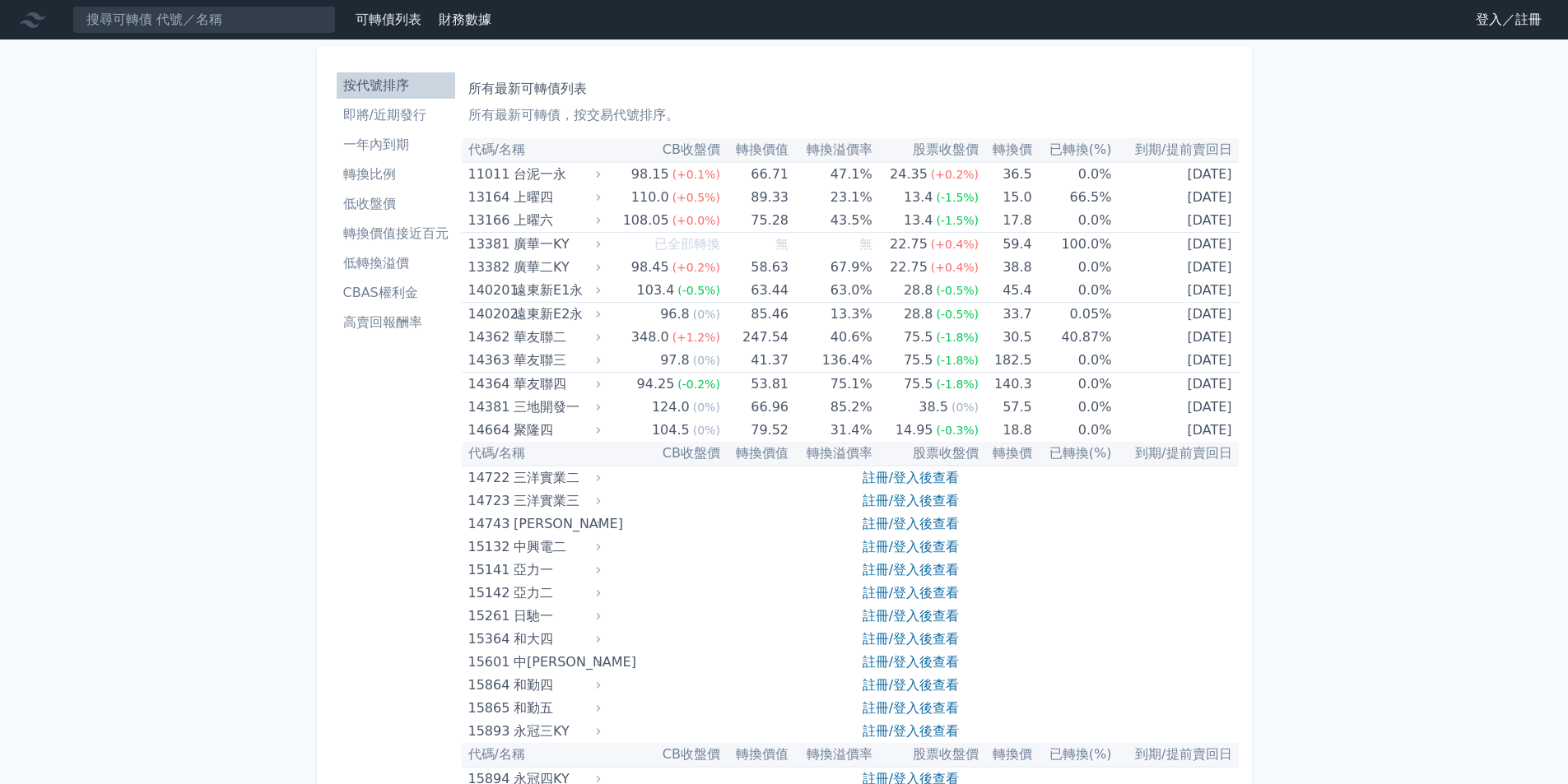
click at [1517, 27] on link "登入／註冊" at bounding box center [1509, 19] width 92 height 26
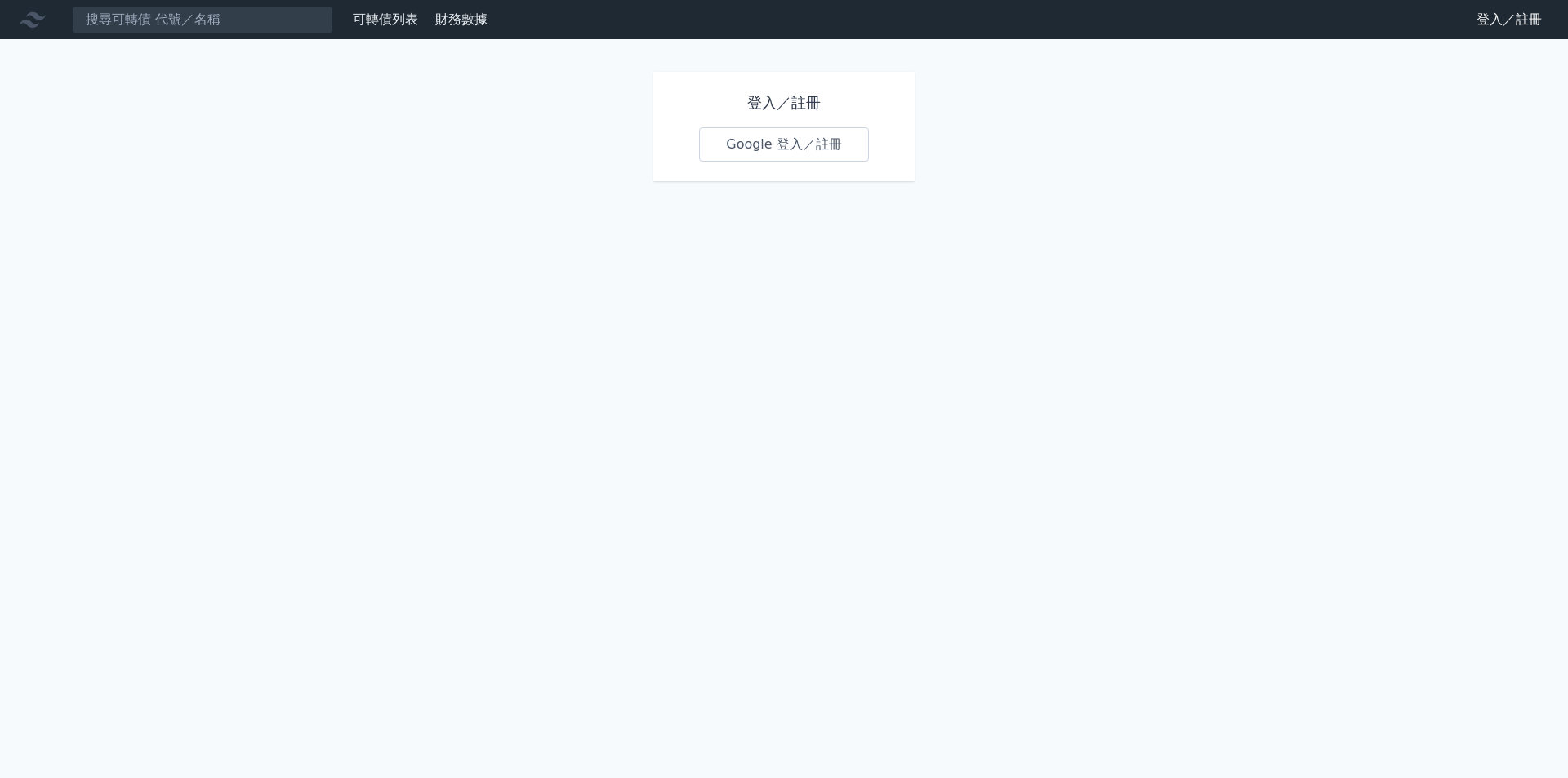
click at [801, 138] on link "Google 登入／註冊" at bounding box center [784, 144] width 170 height 34
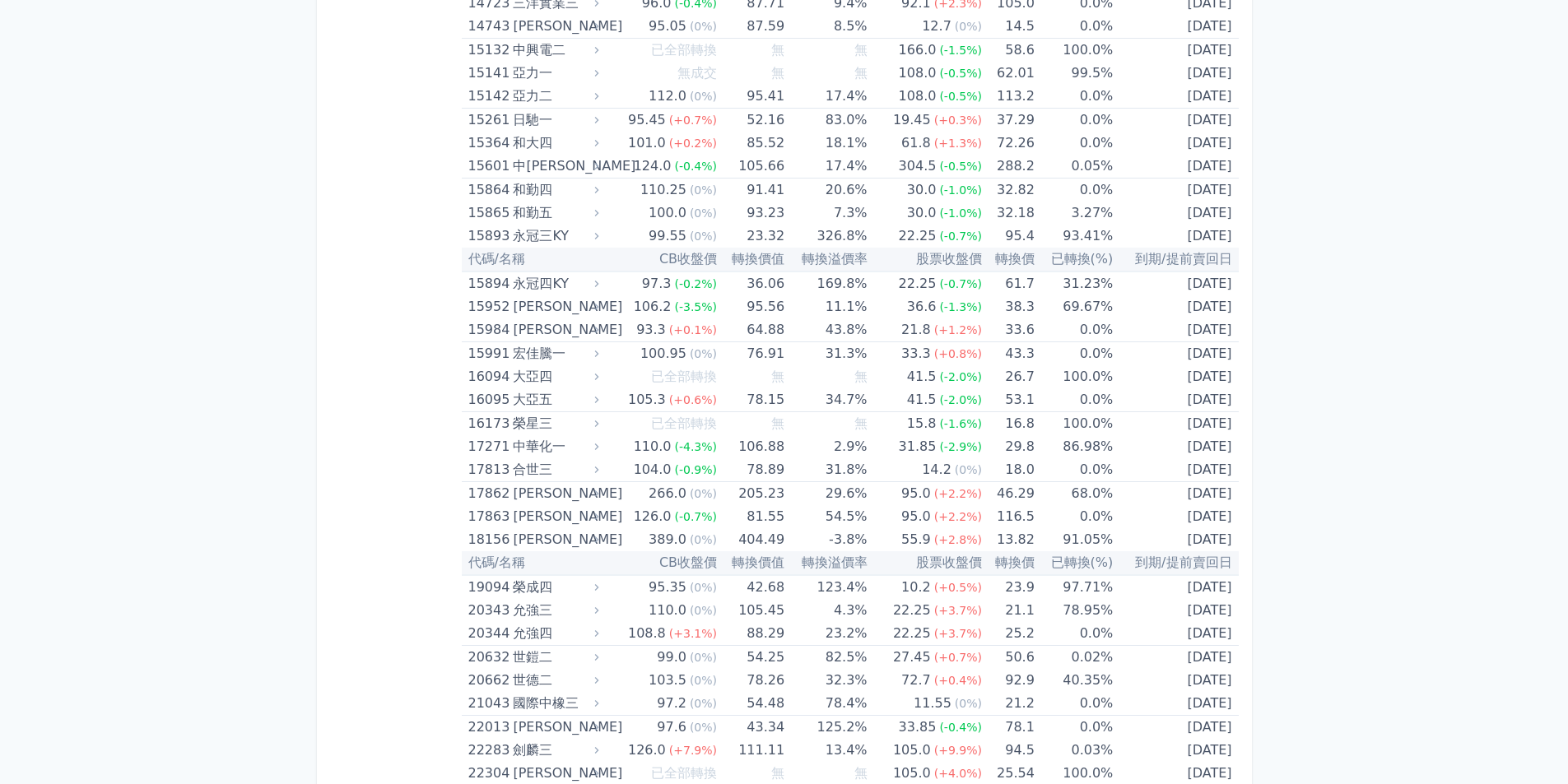
scroll to position [576, 0]
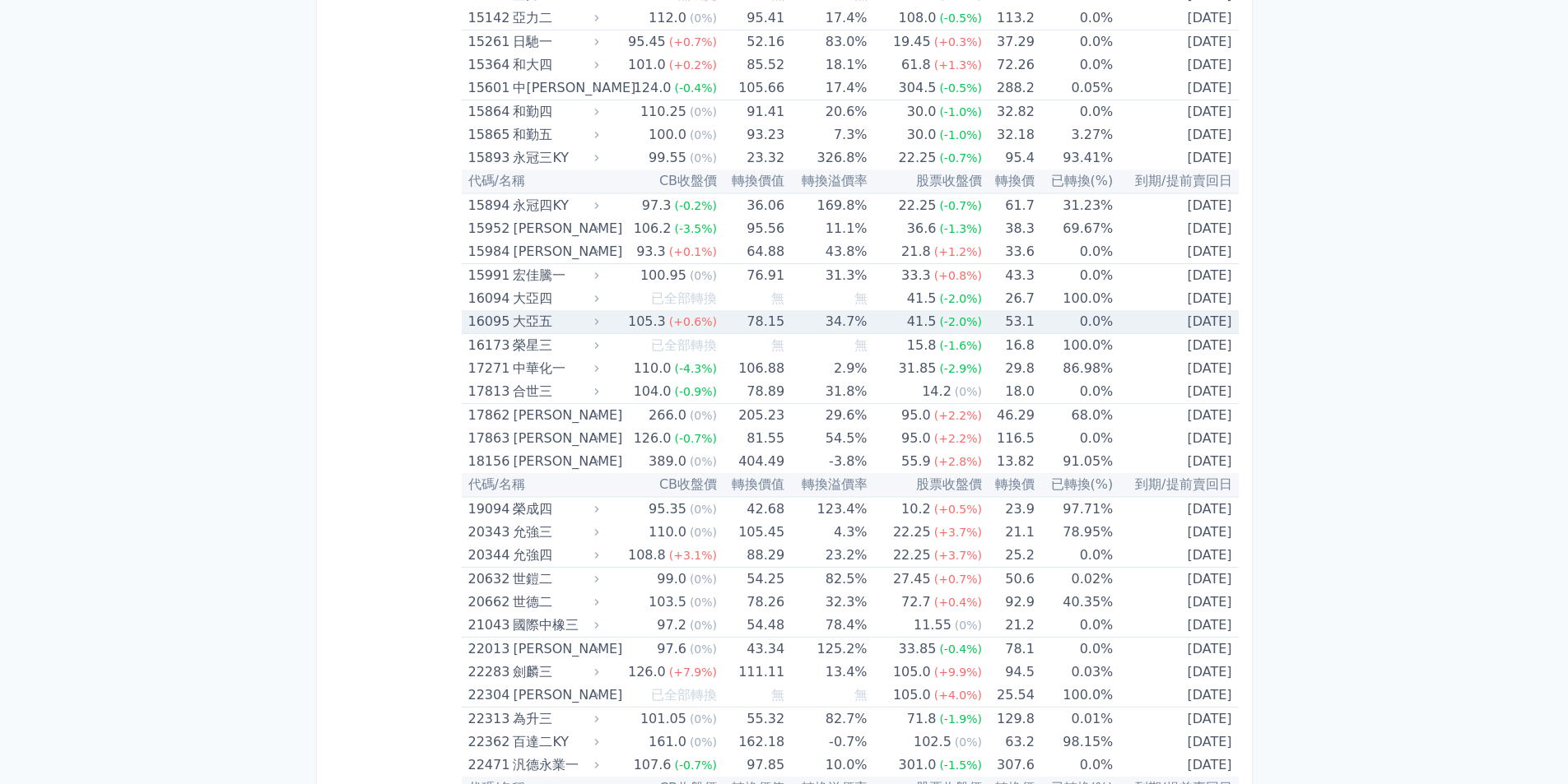
click at [506, 319] on div "16095" at bounding box center [489, 321] width 41 height 23
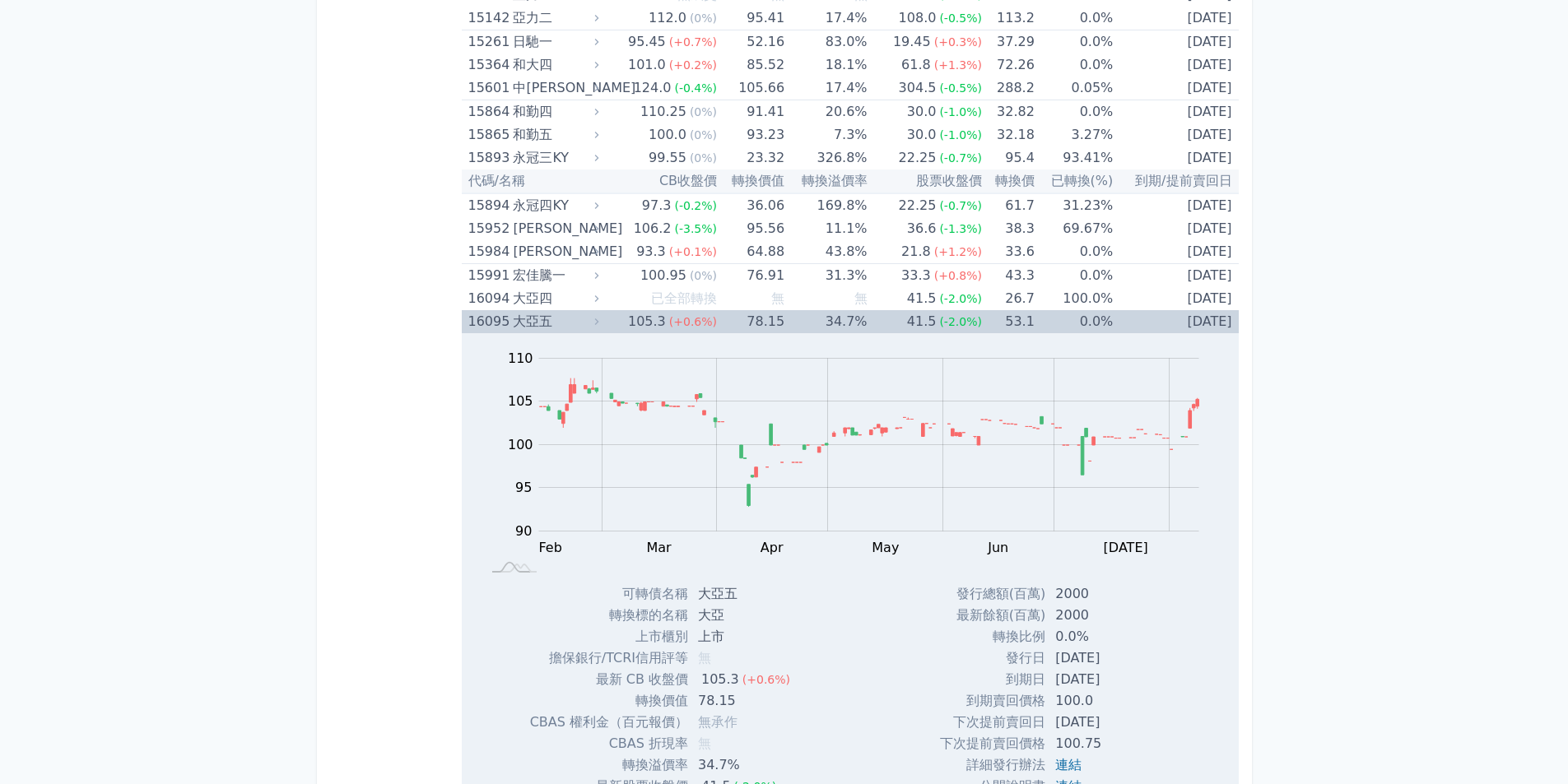
click at [506, 319] on div "16095" at bounding box center [489, 321] width 41 height 23
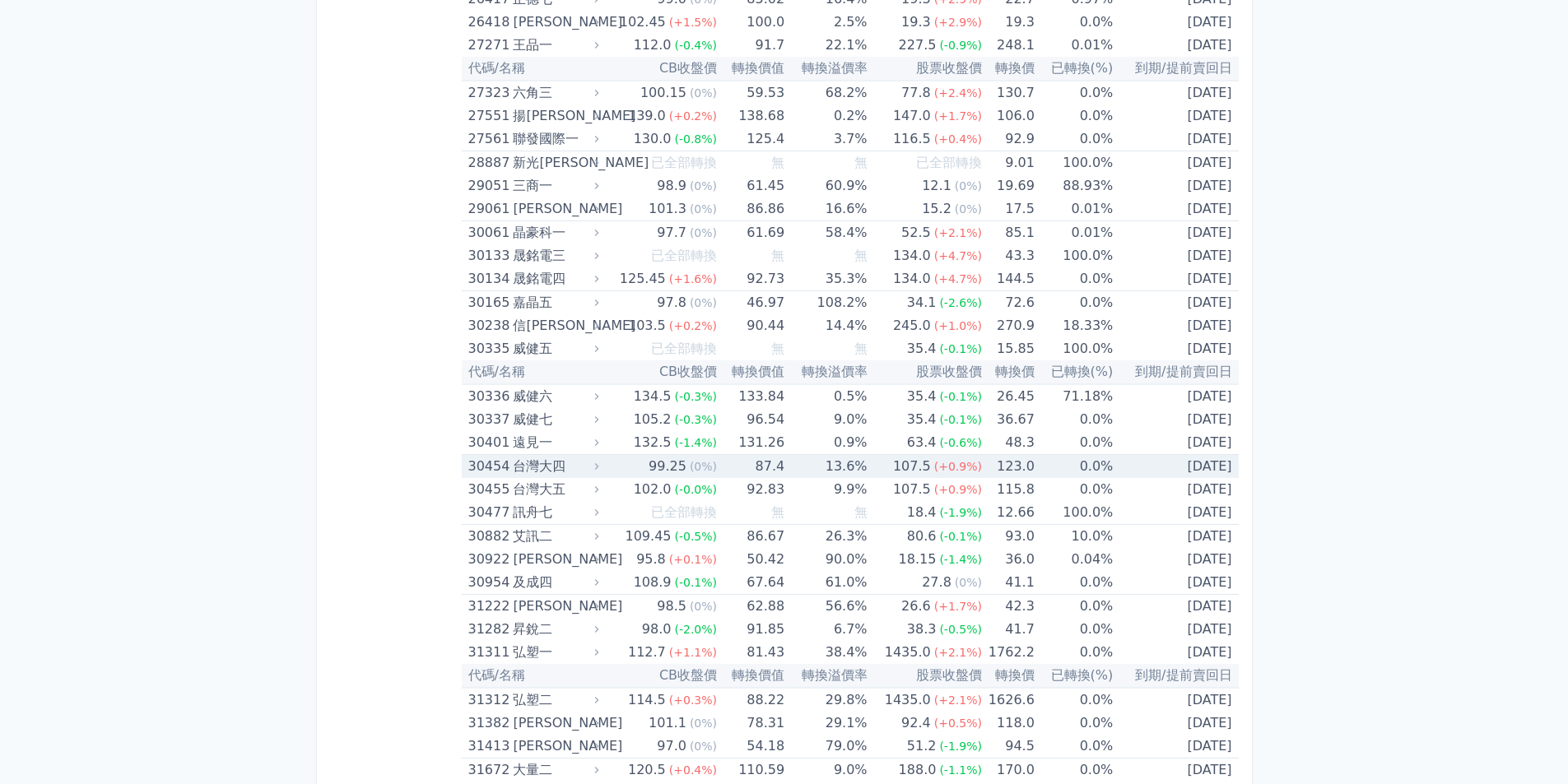
scroll to position [2221, 0]
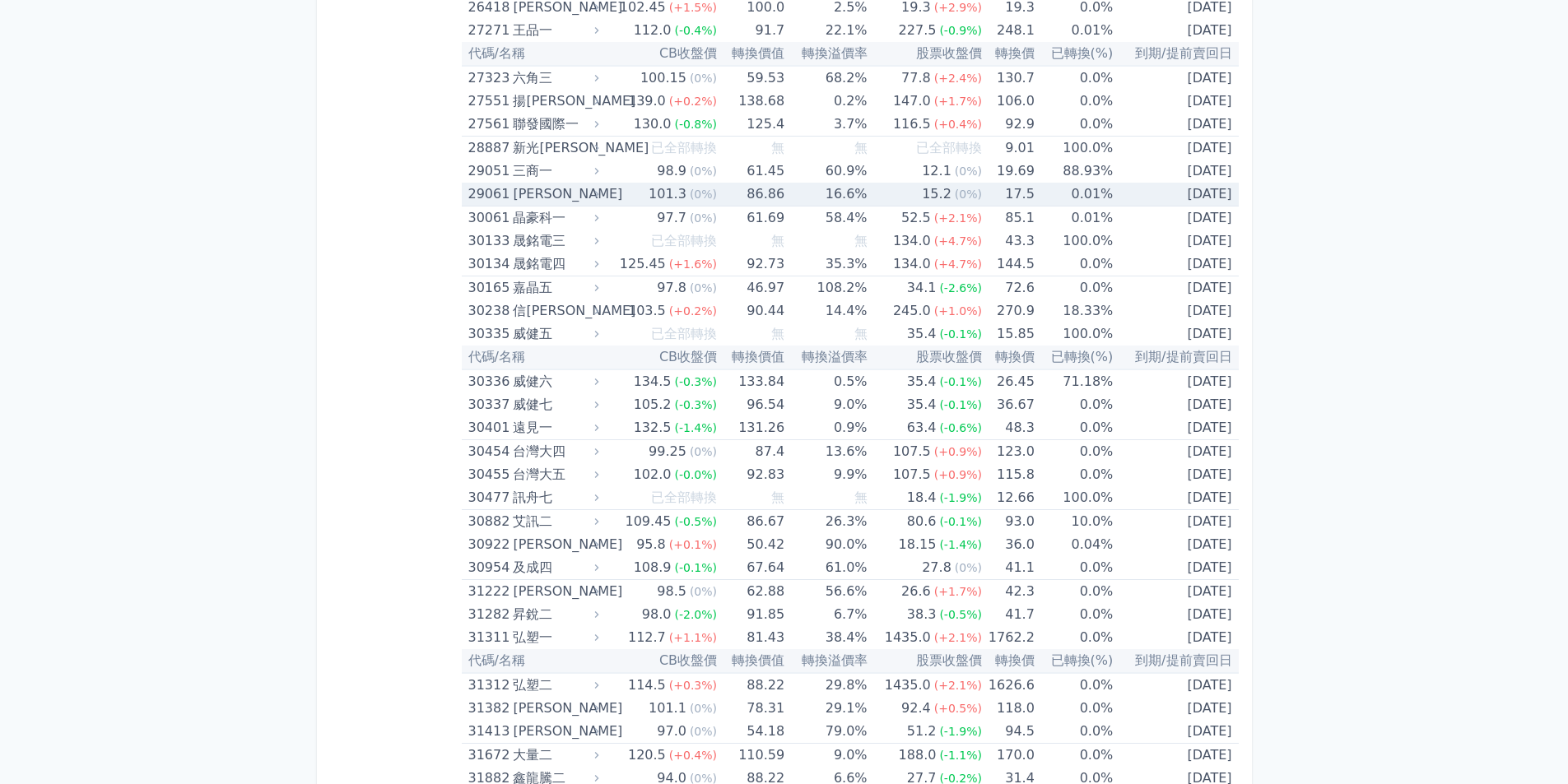
click at [545, 188] on div "[PERSON_NAME]" at bounding box center [554, 194] width 83 height 23
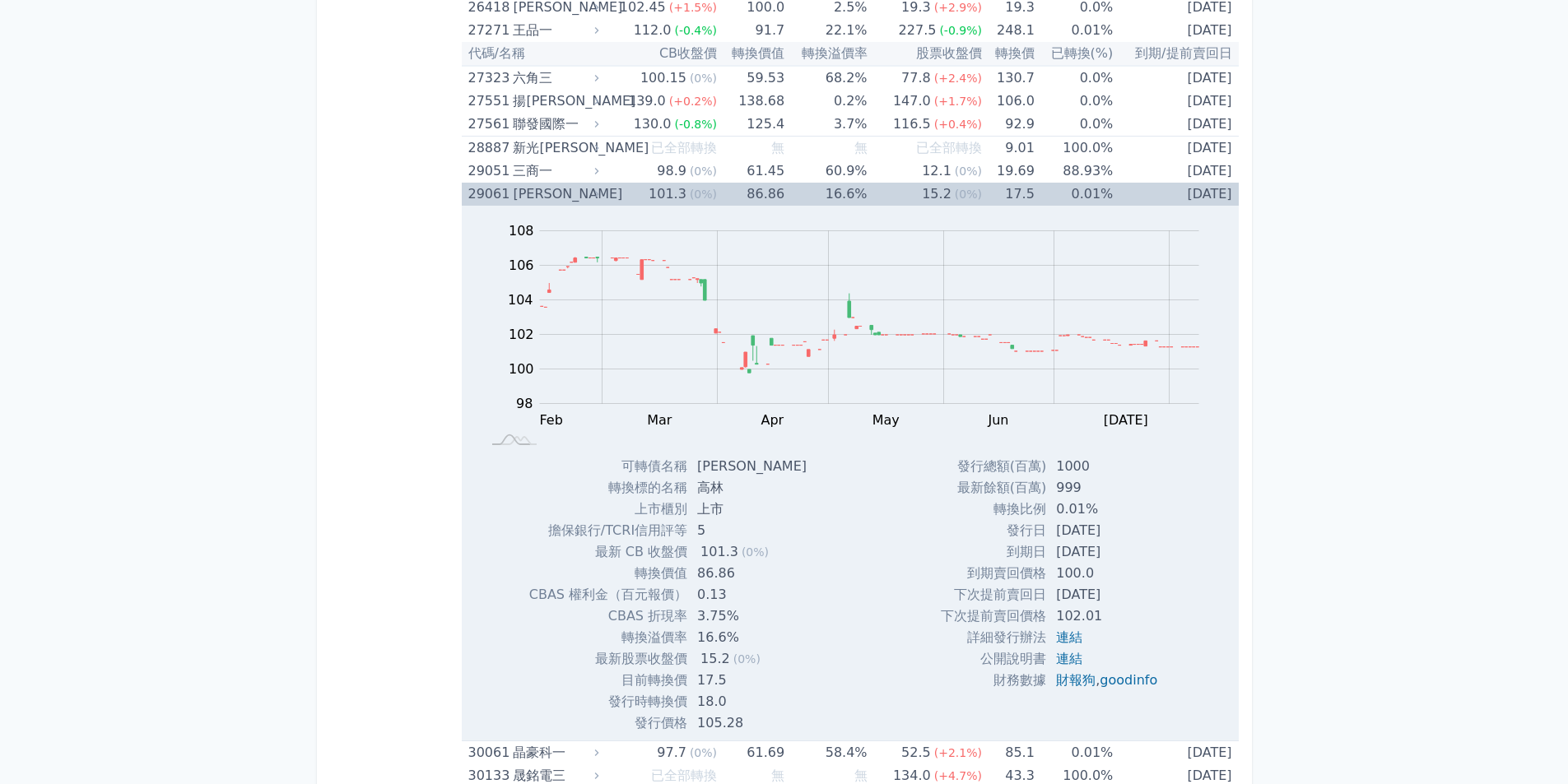
click at [517, 189] on div "[PERSON_NAME]" at bounding box center [554, 194] width 83 height 23
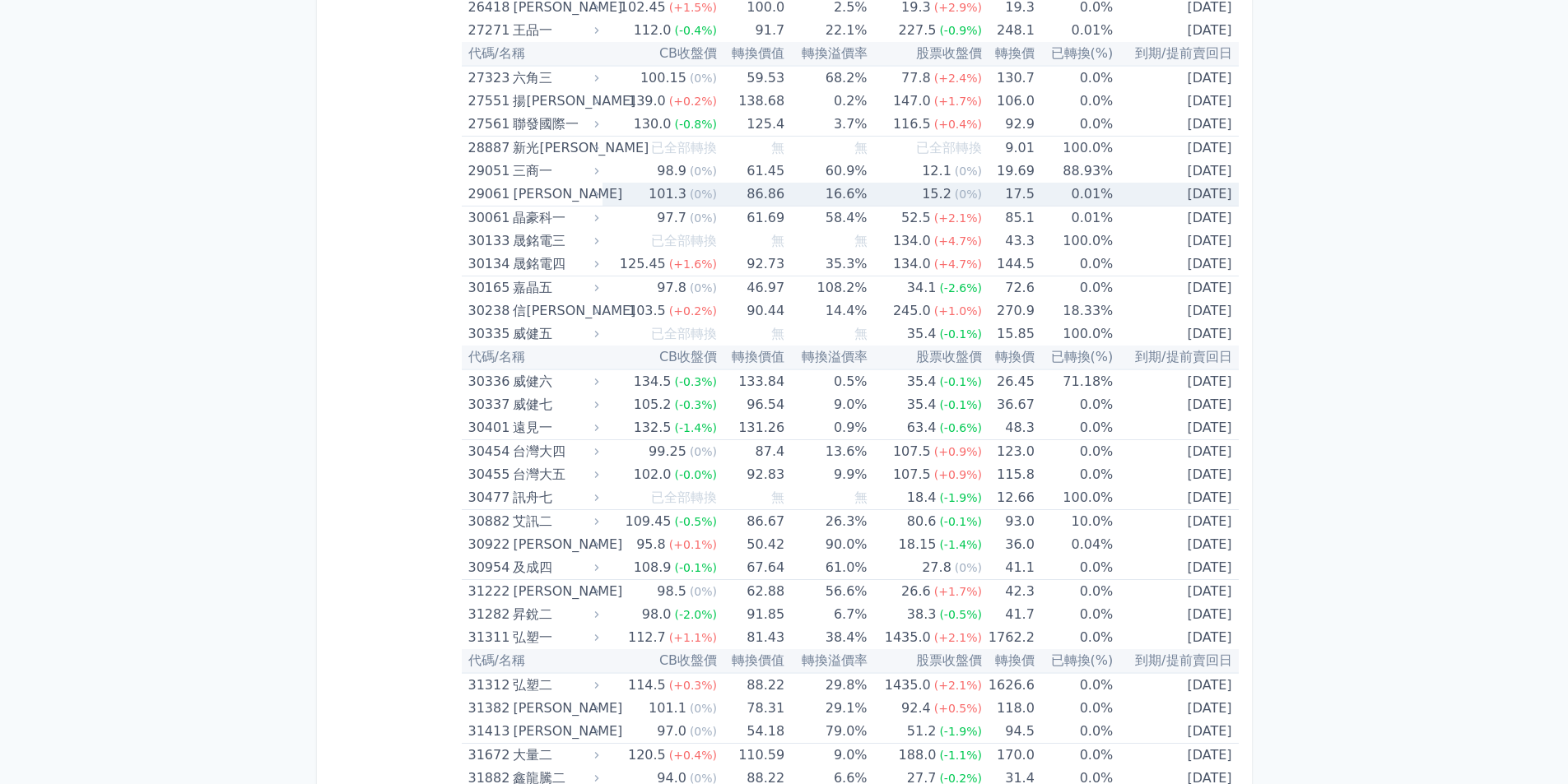
click at [517, 189] on div "[PERSON_NAME]" at bounding box center [554, 194] width 83 height 23
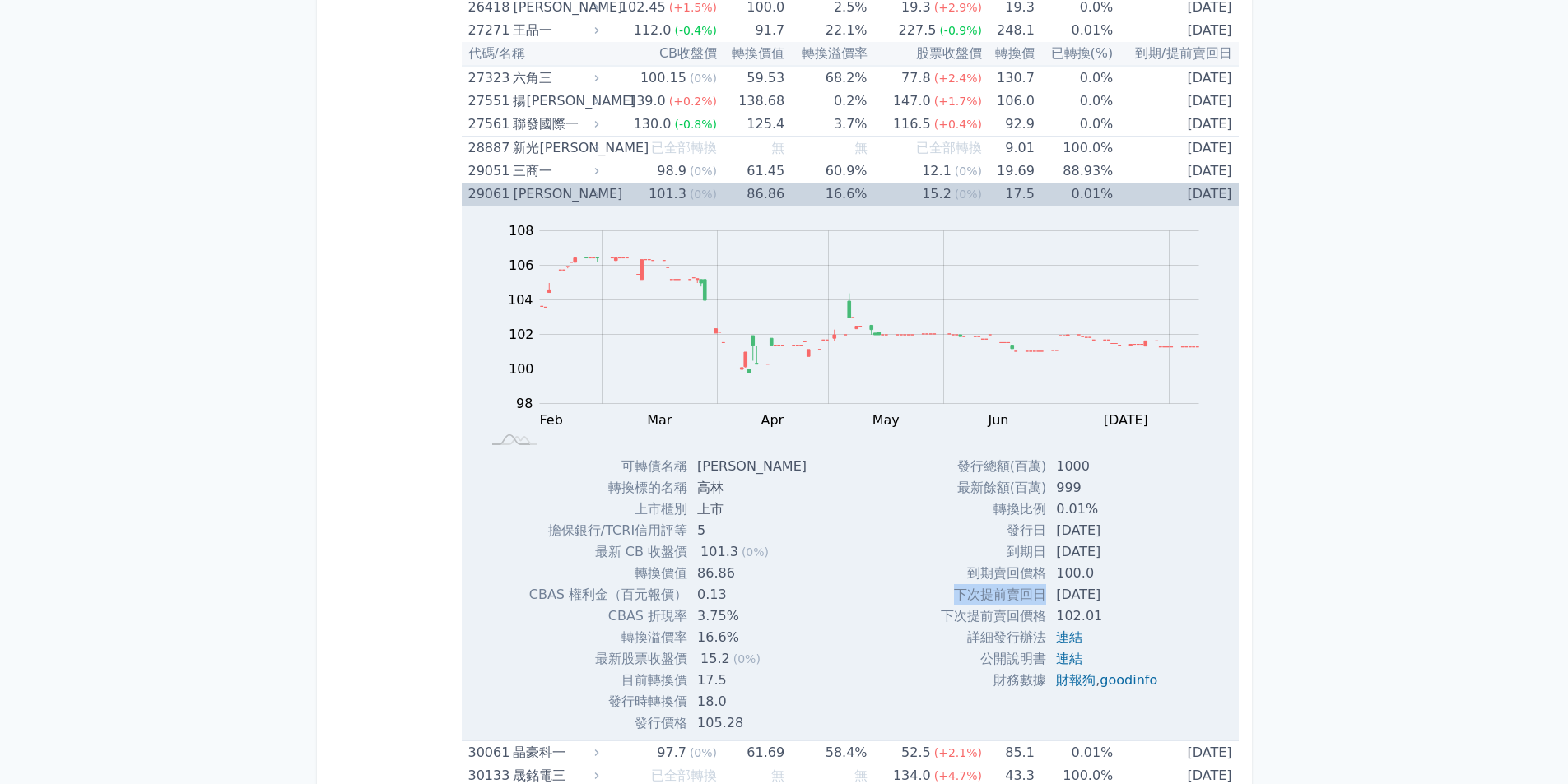
drag, startPoint x: 947, startPoint y: 594, endPoint x: 1032, endPoint y: 594, distance: 85.0
click at [1032, 594] on td "下次提前賣回日" at bounding box center [993, 594] width 105 height 21
copy td "下次提前賣回日"
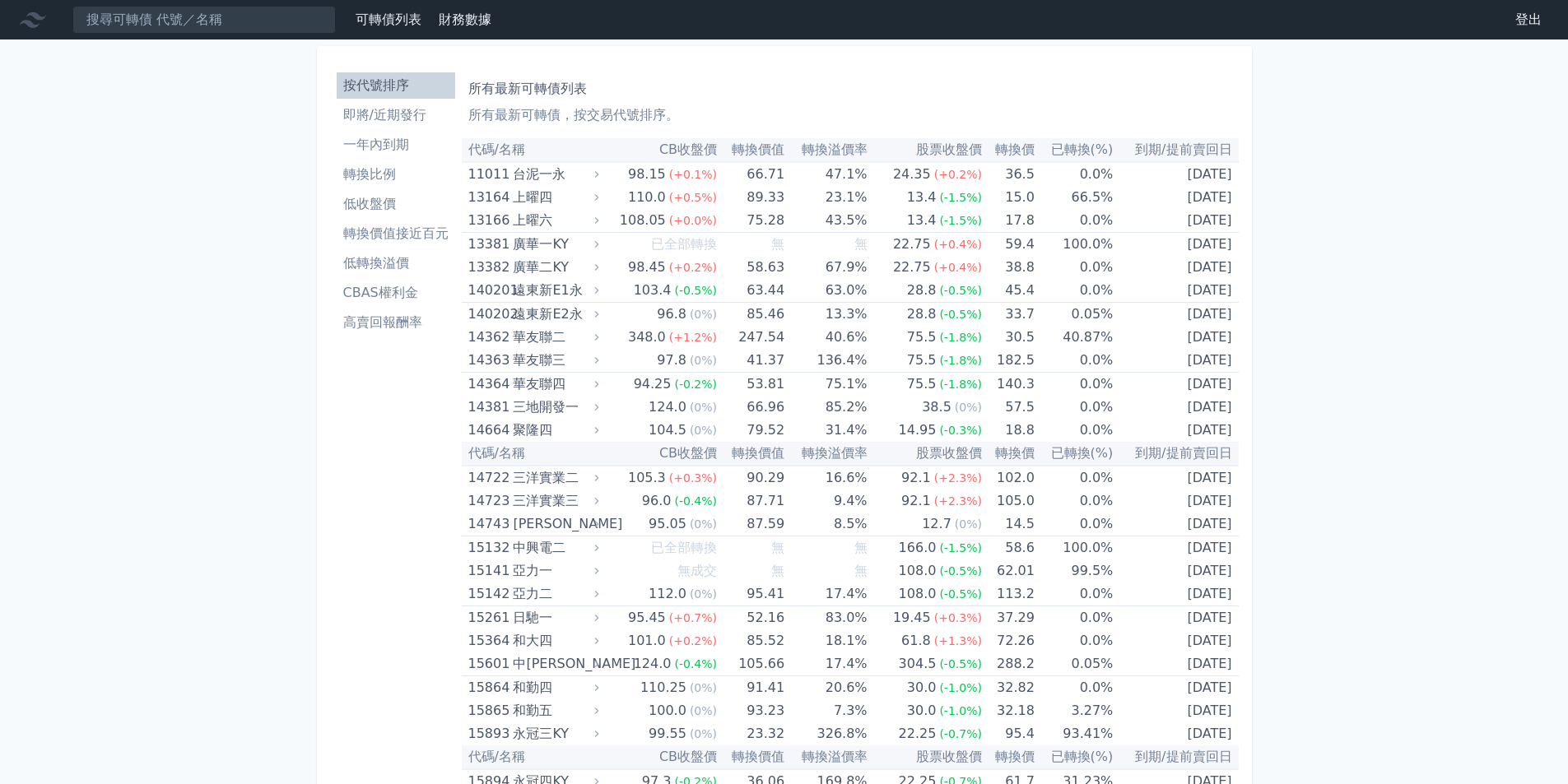
scroll to position [329, 0]
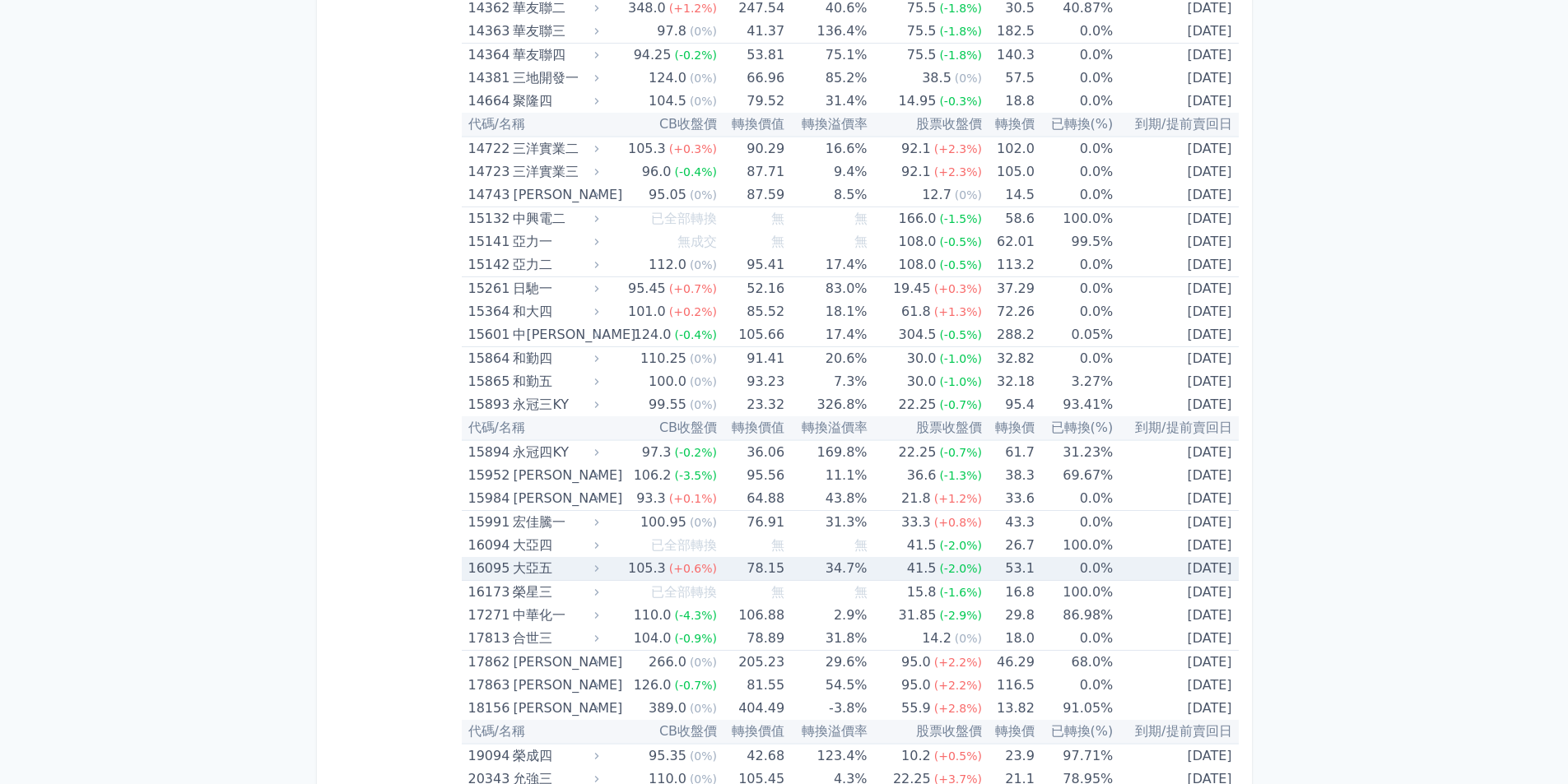
click at [522, 566] on div "大亞五" at bounding box center [554, 569] width 83 height 23
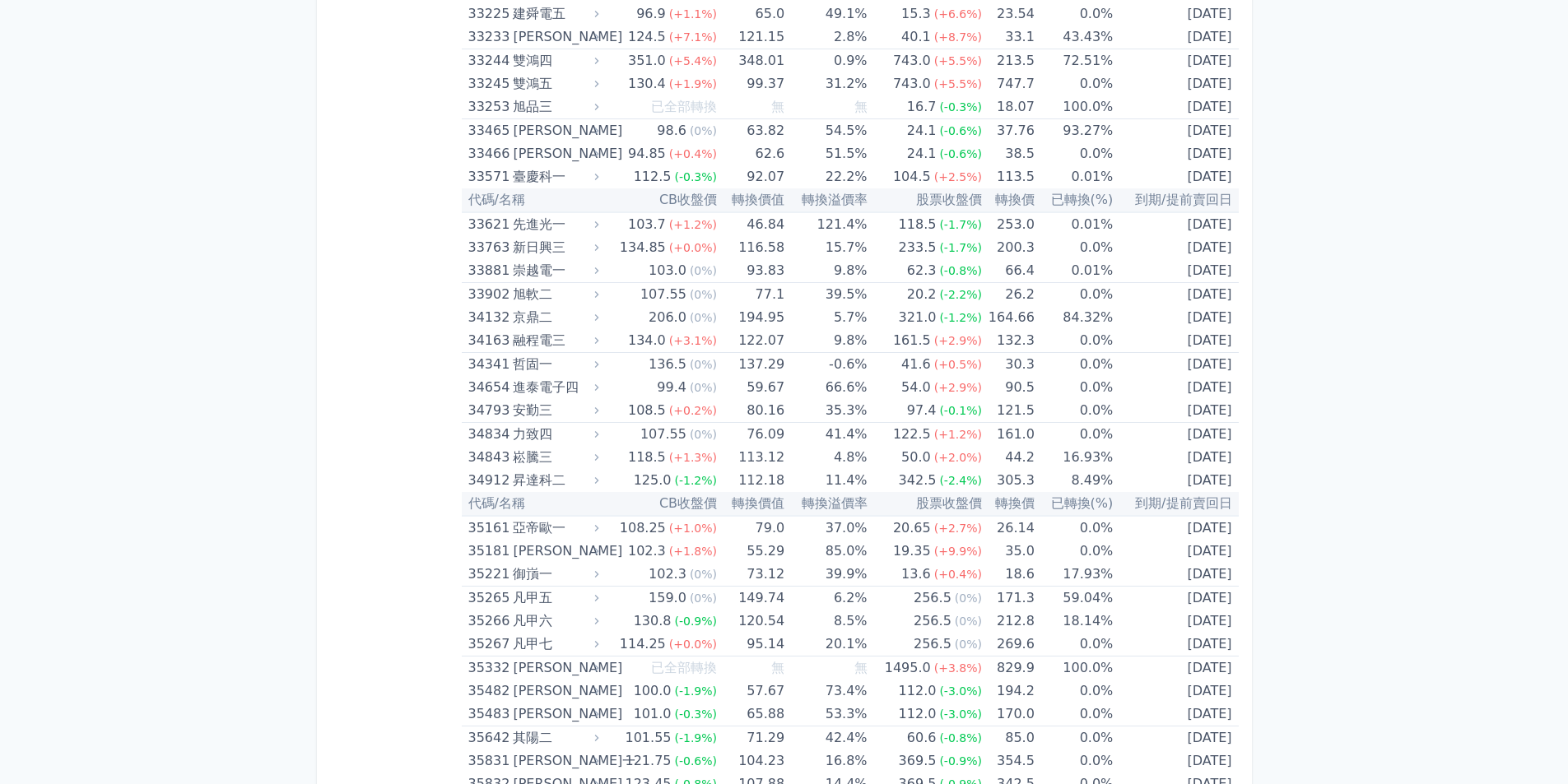
scroll to position [4114, 0]
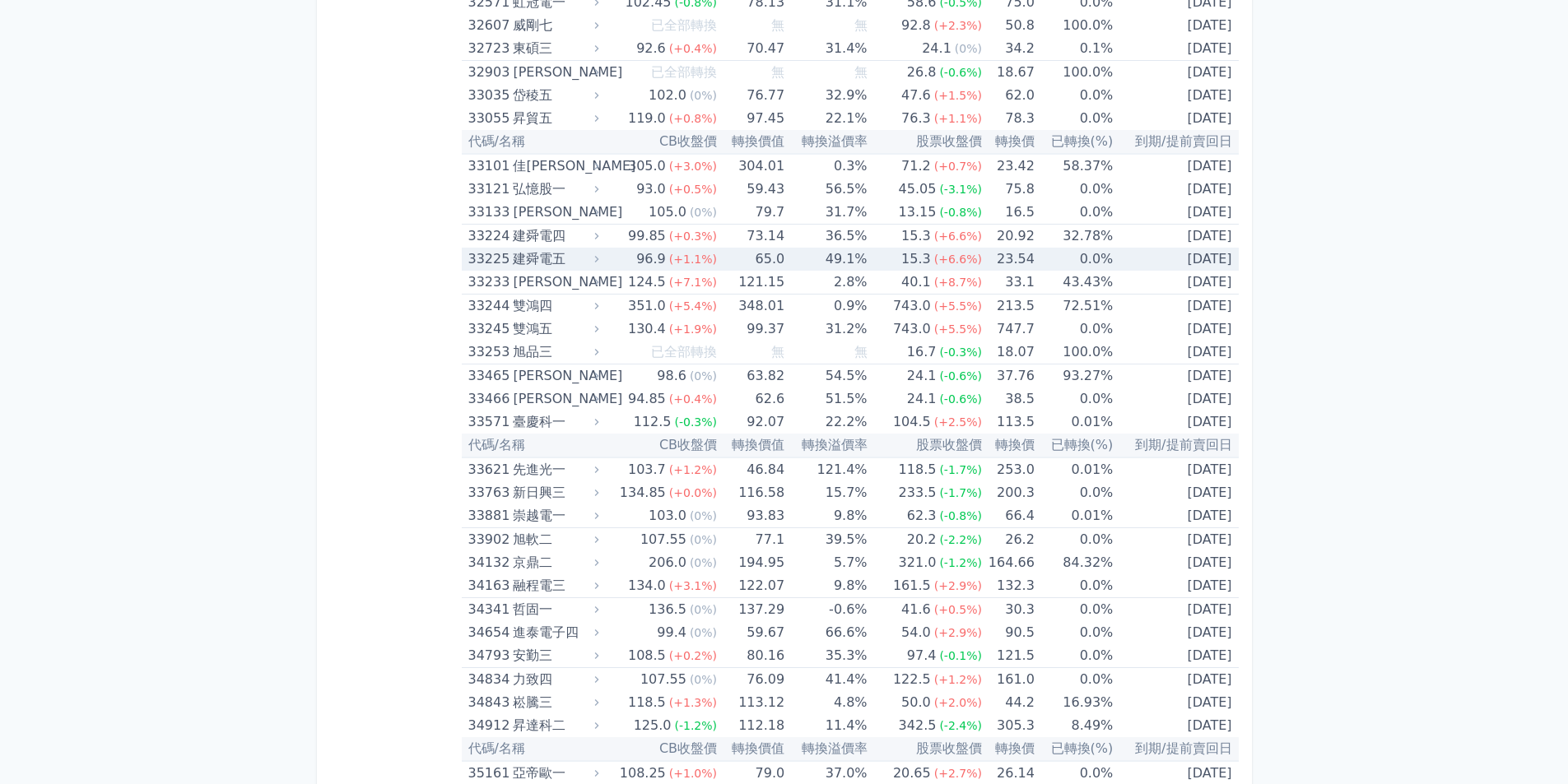
click at [501, 259] on div "33225" at bounding box center [489, 259] width 41 height 23
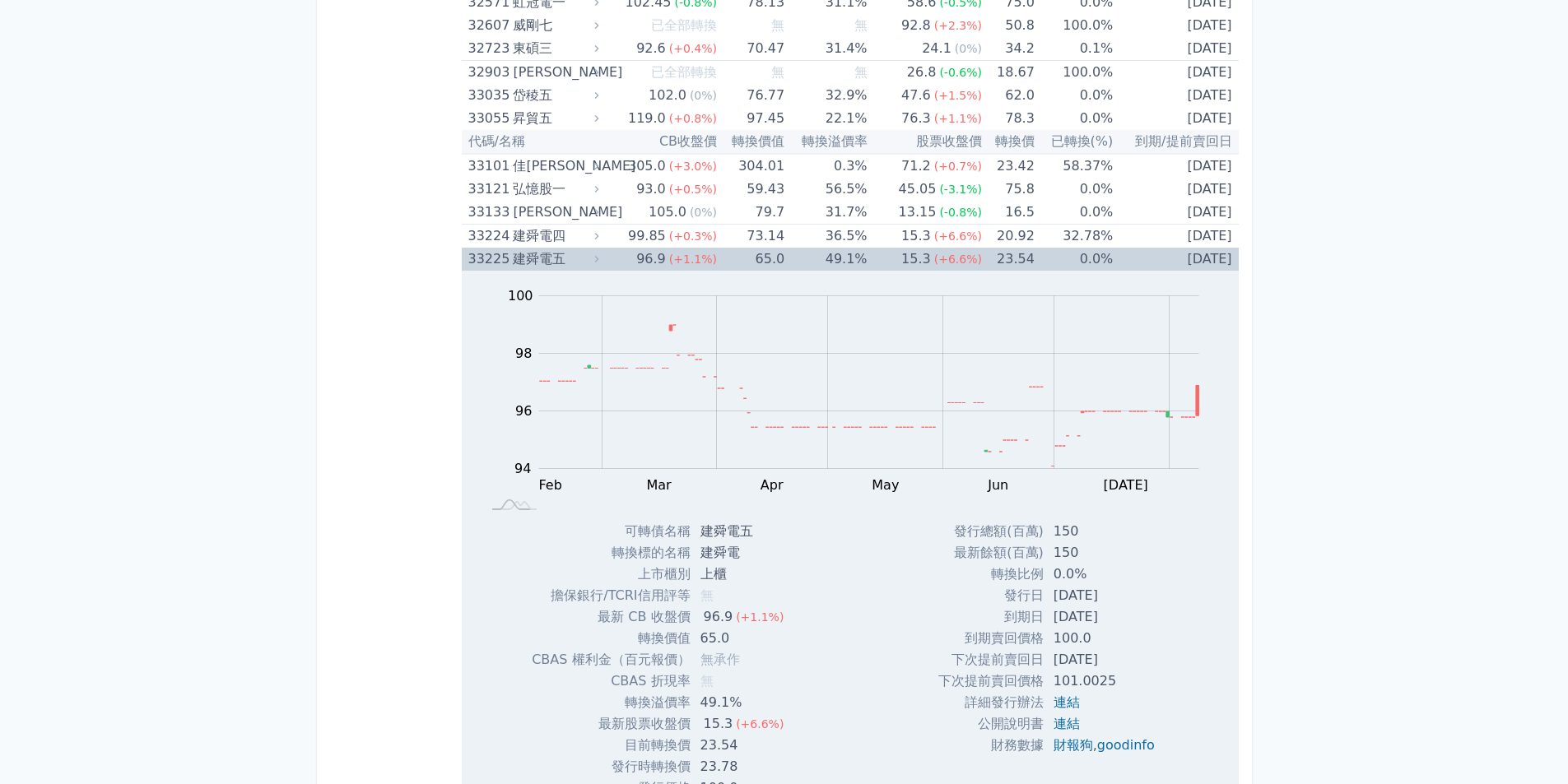
click at [502, 257] on div "33225" at bounding box center [489, 259] width 41 height 23
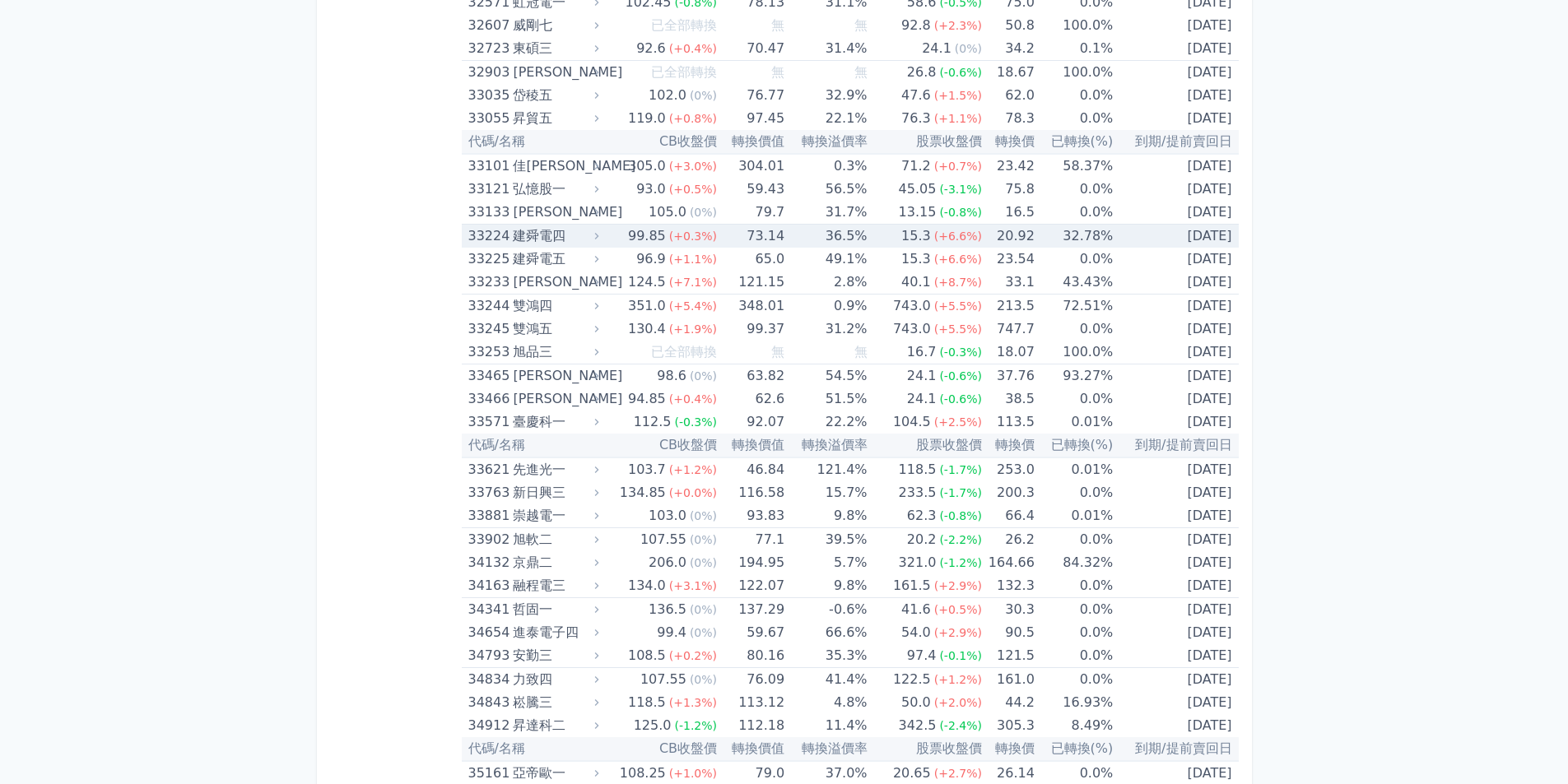
click at [510, 237] on div "33224 建舜電四" at bounding box center [530, 237] width 123 height 23
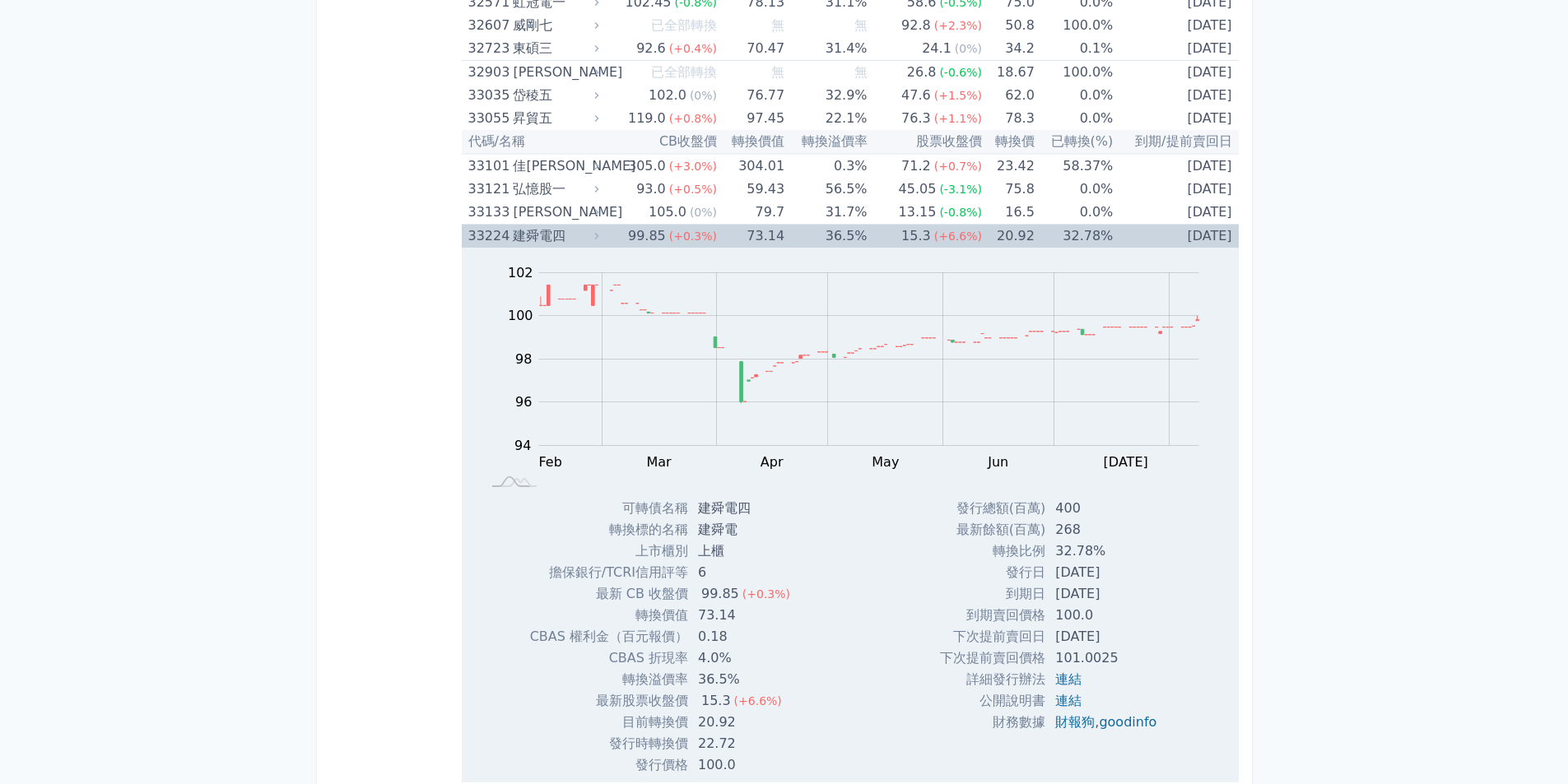
click at [510, 237] on div "33224 建舜電四" at bounding box center [530, 237] width 123 height 23
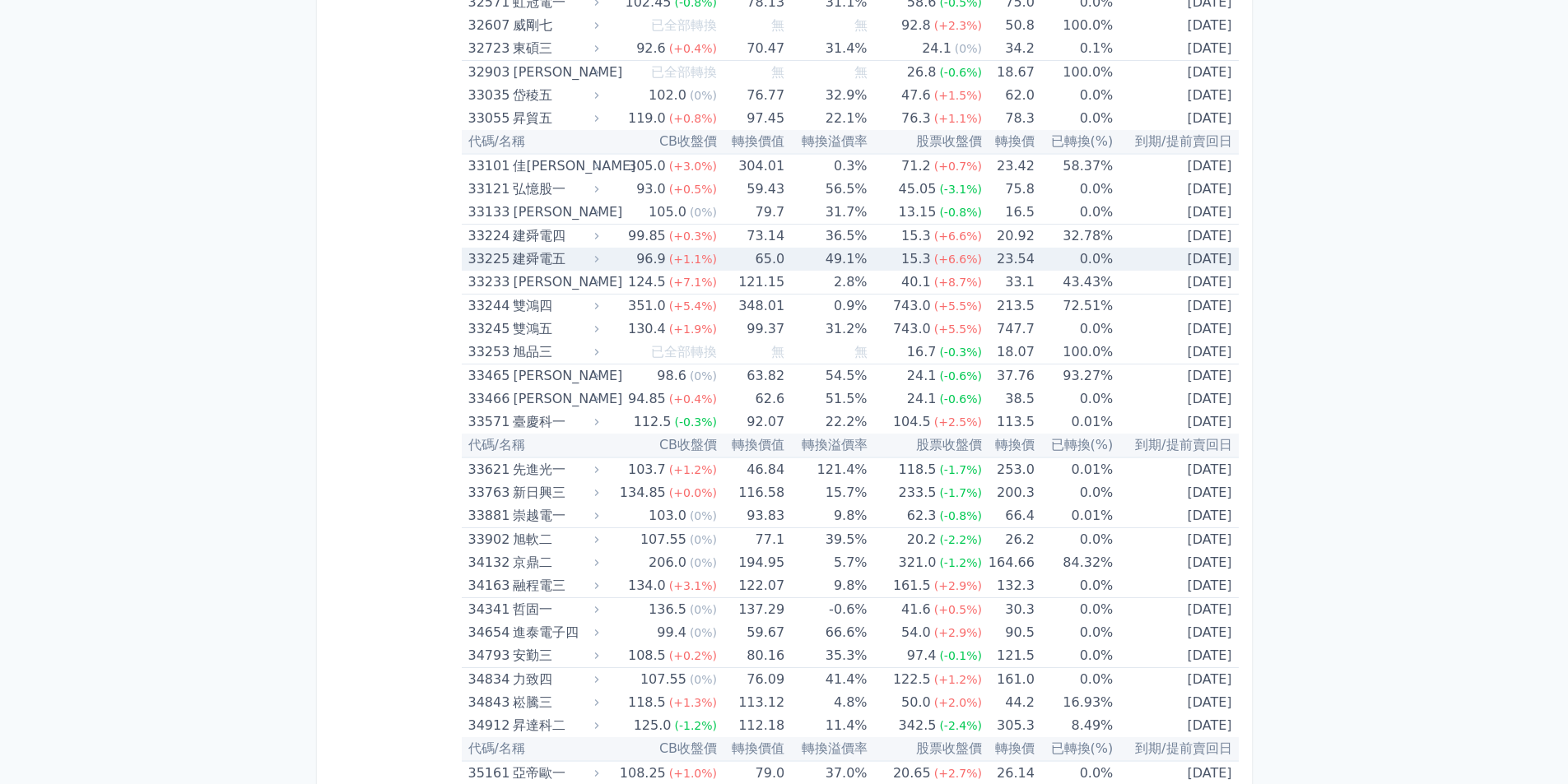
click at [1175, 259] on td "[DATE]" at bounding box center [1175, 259] width 125 height 23
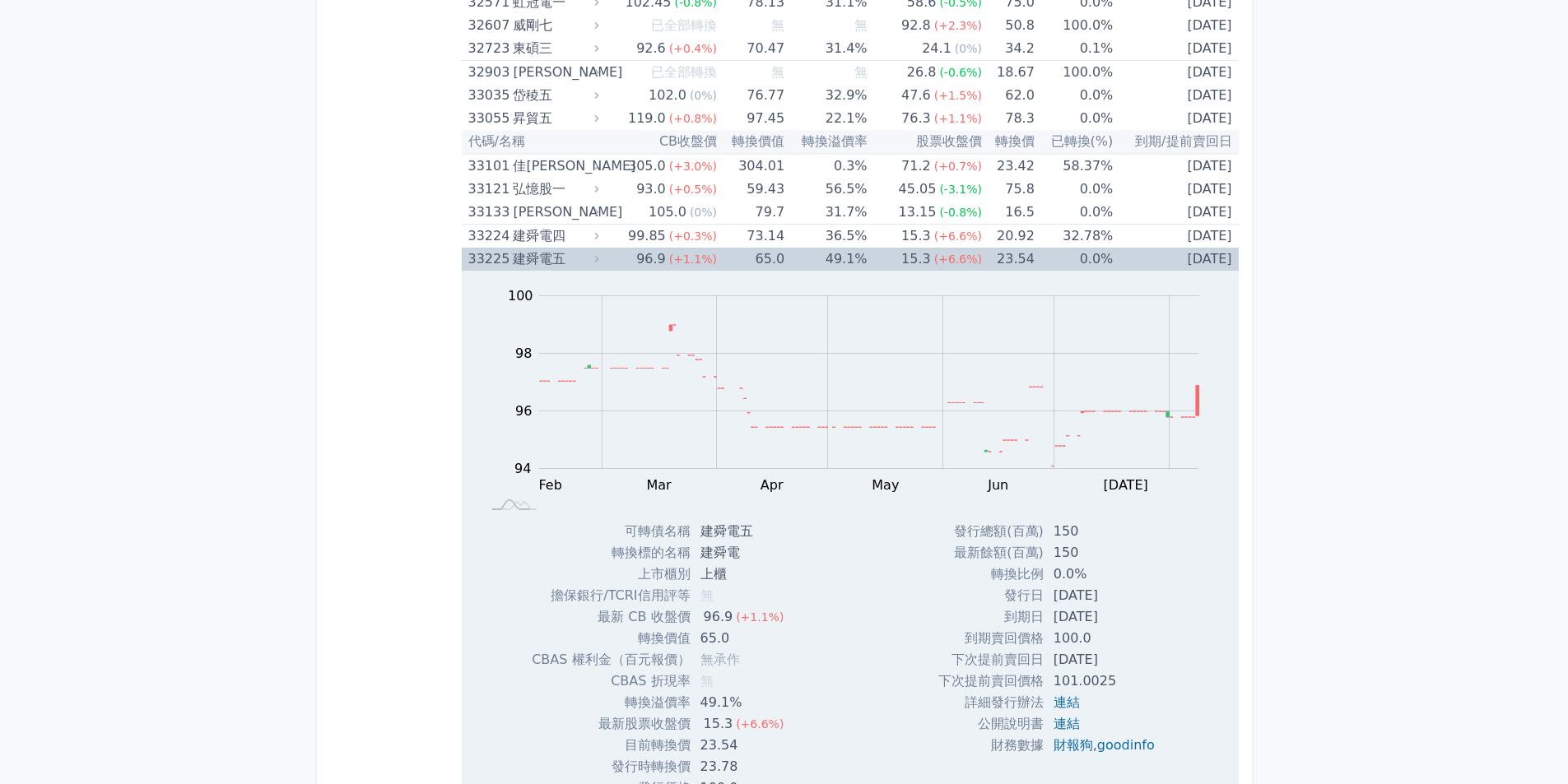
click at [1175, 259] on td "[DATE]" at bounding box center [1175, 259] width 125 height 23
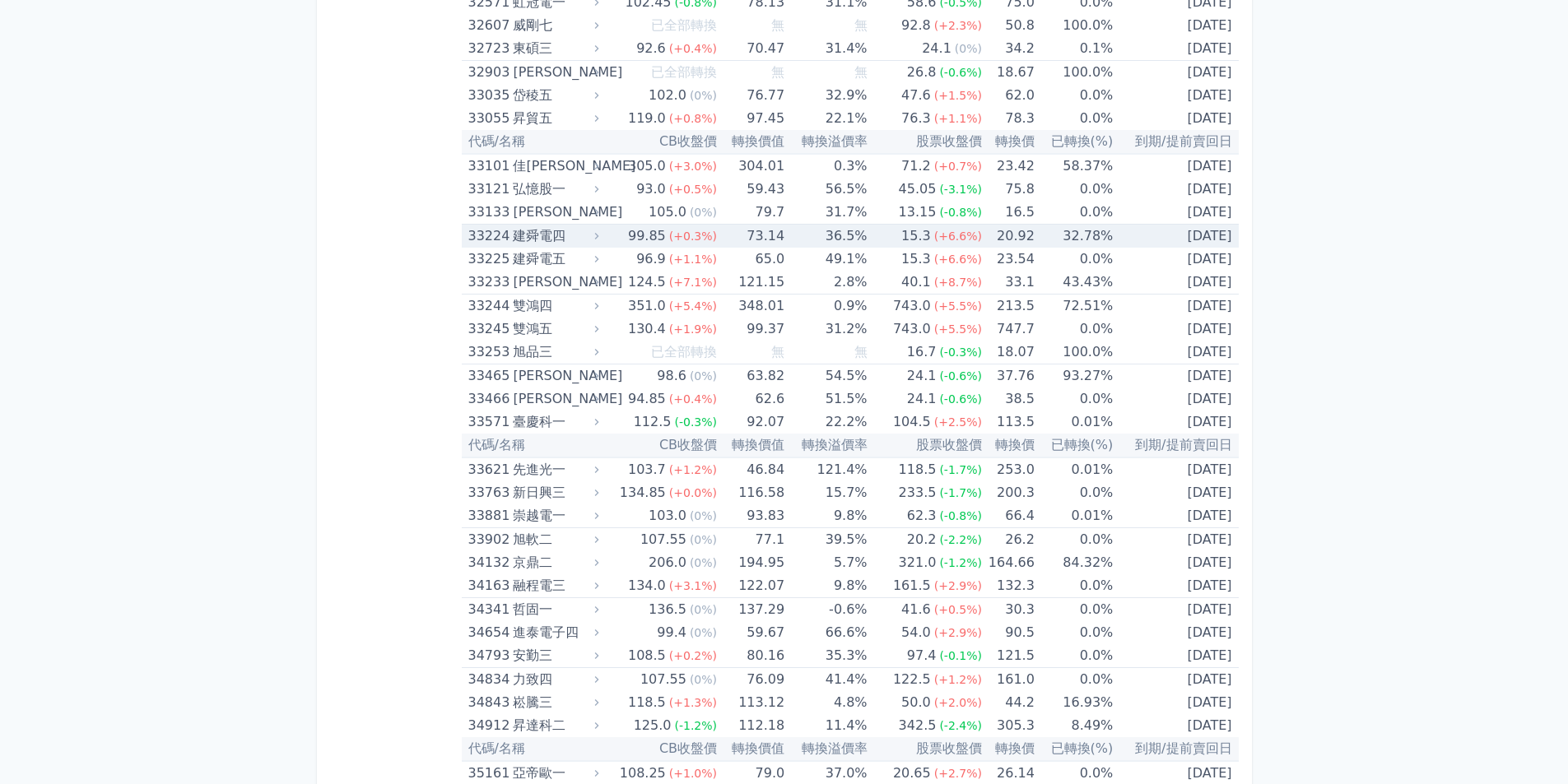
click at [1179, 241] on td "[DATE]" at bounding box center [1175, 237] width 125 height 24
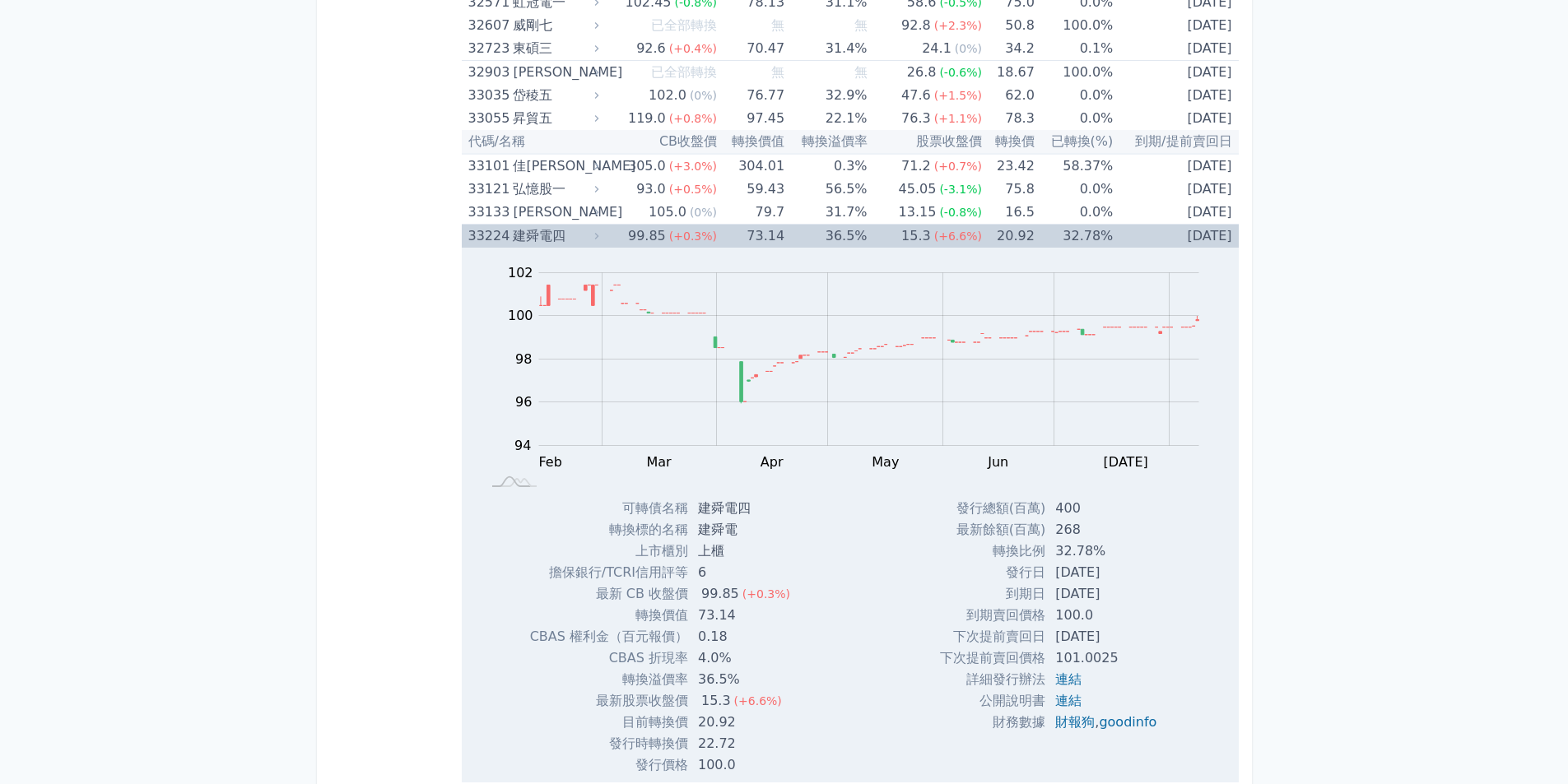
click at [1179, 241] on td "[DATE]" at bounding box center [1175, 237] width 125 height 24
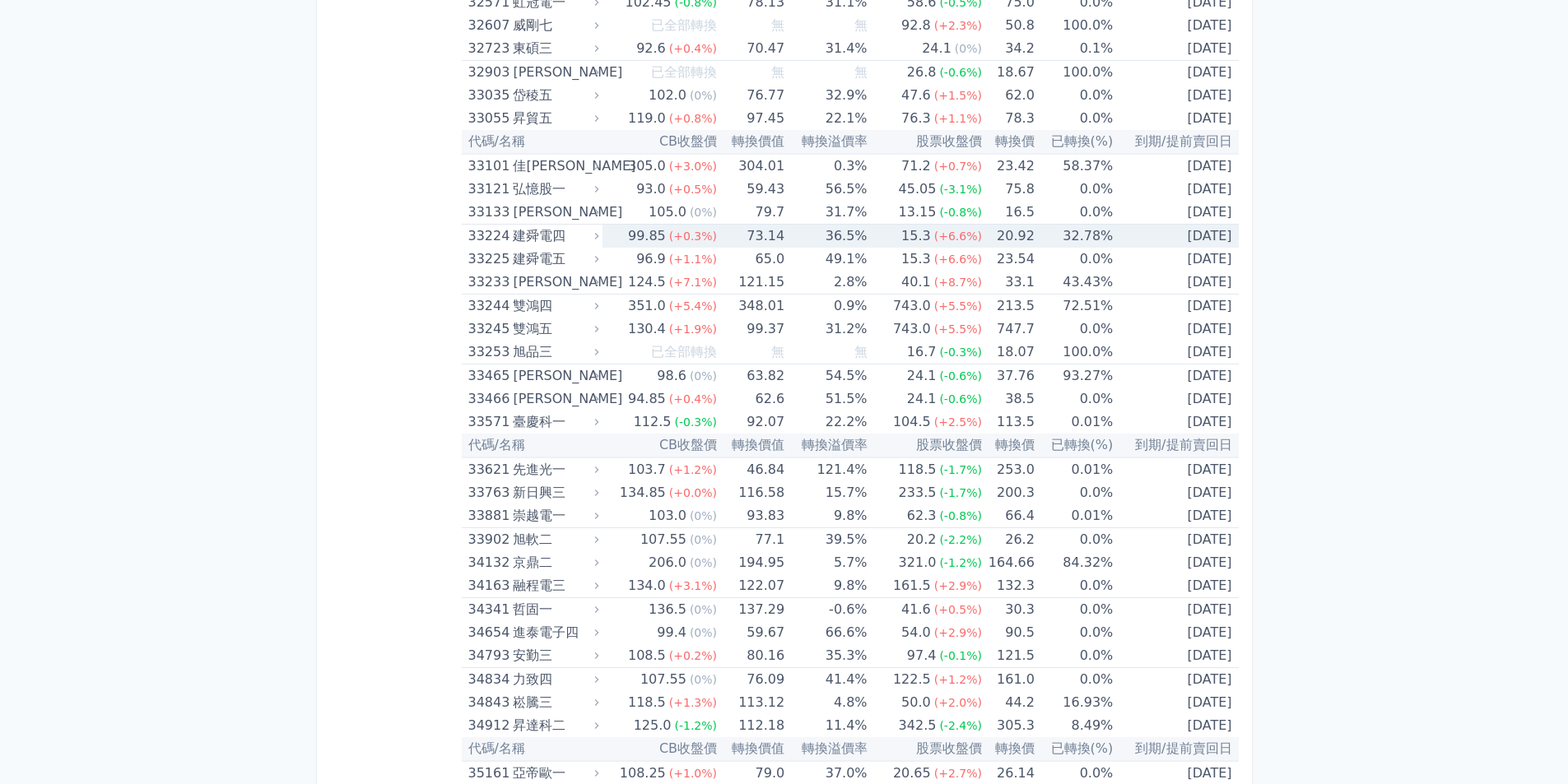
click at [1178, 243] on td "[DATE]" at bounding box center [1175, 237] width 125 height 24
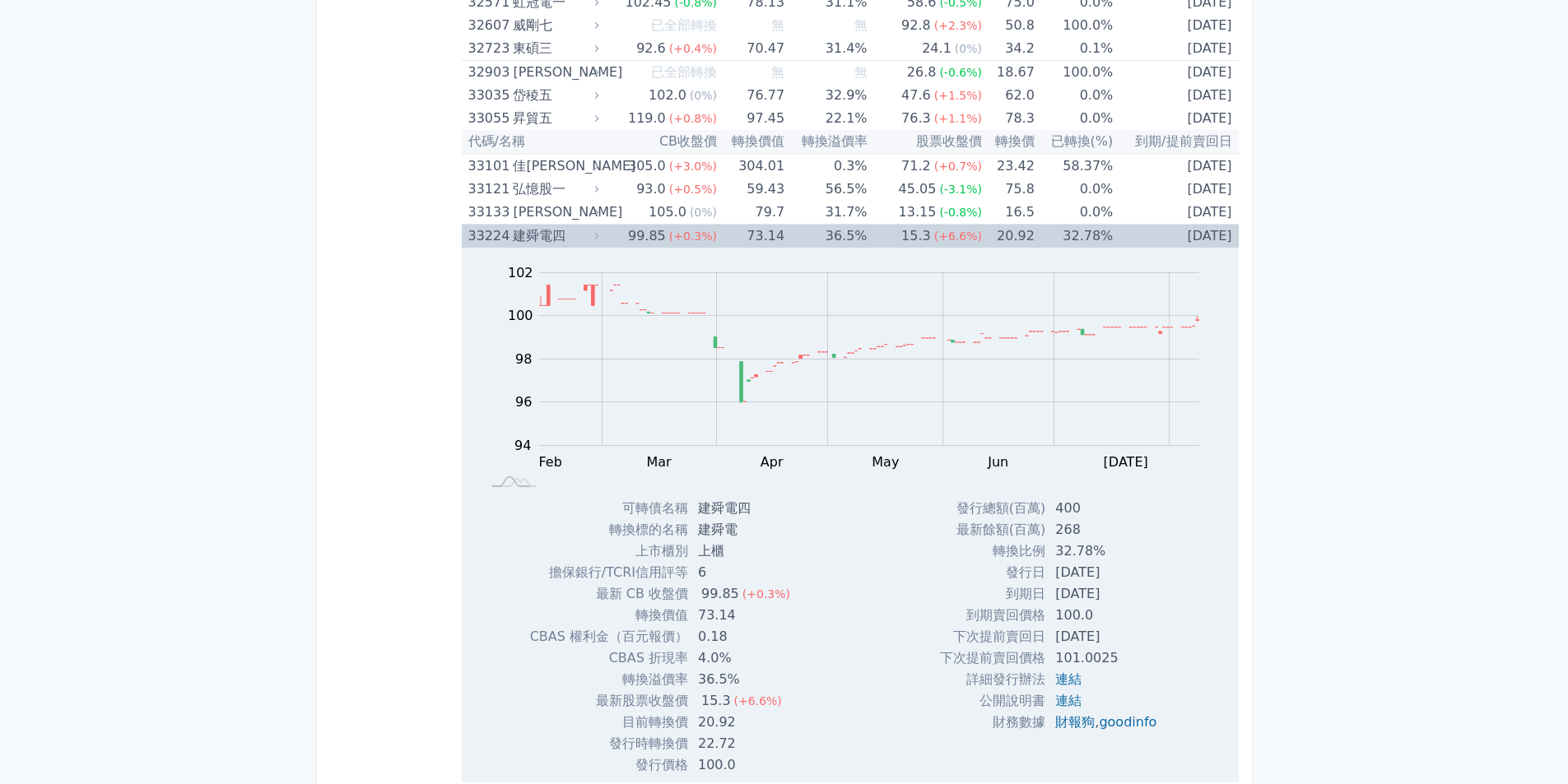
click at [1178, 243] on td "[DATE]" at bounding box center [1175, 237] width 125 height 24
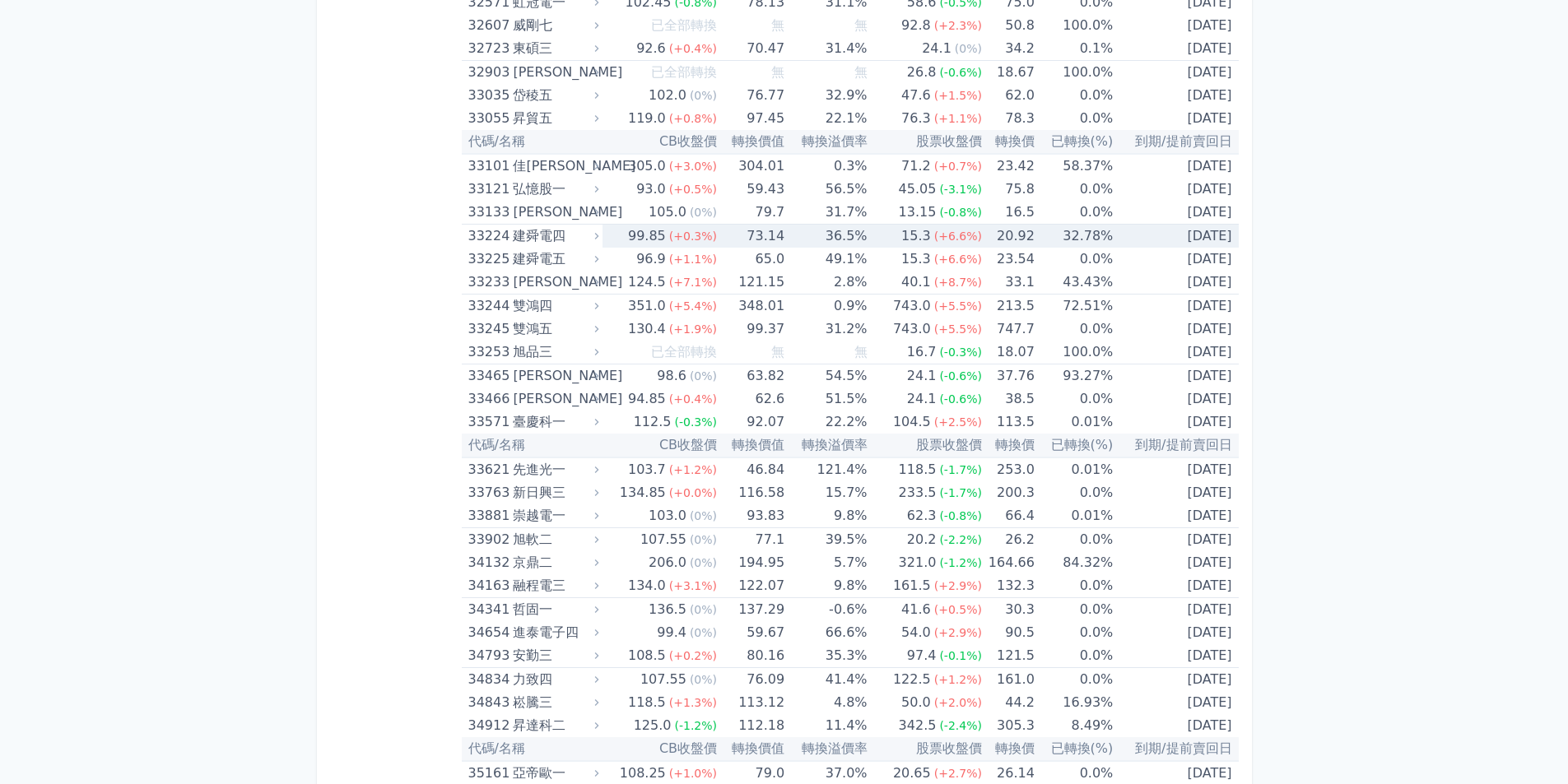
click at [1175, 237] on td "[DATE]" at bounding box center [1175, 237] width 125 height 24
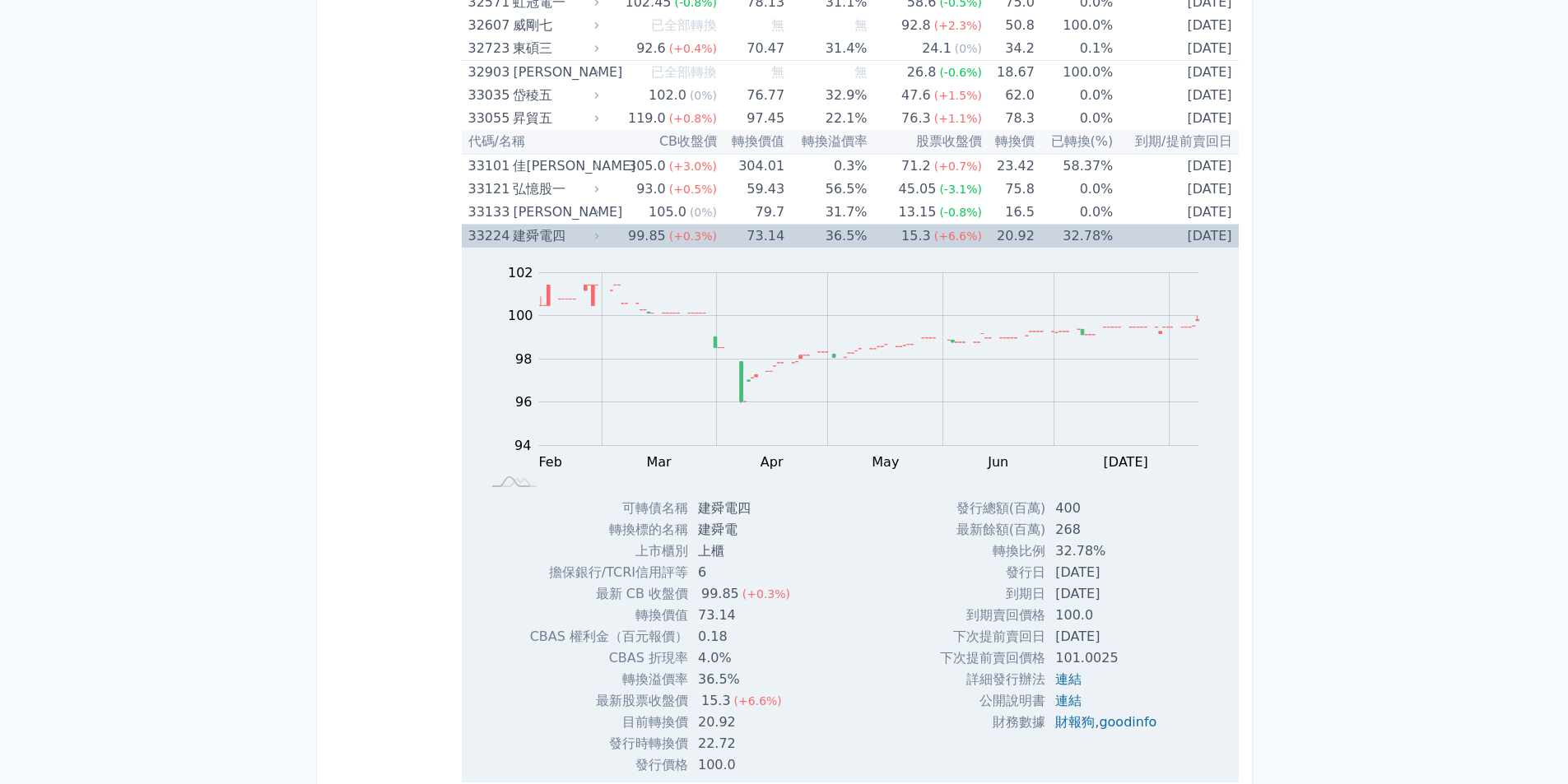
click at [1175, 237] on td "[DATE]" at bounding box center [1175, 237] width 125 height 24
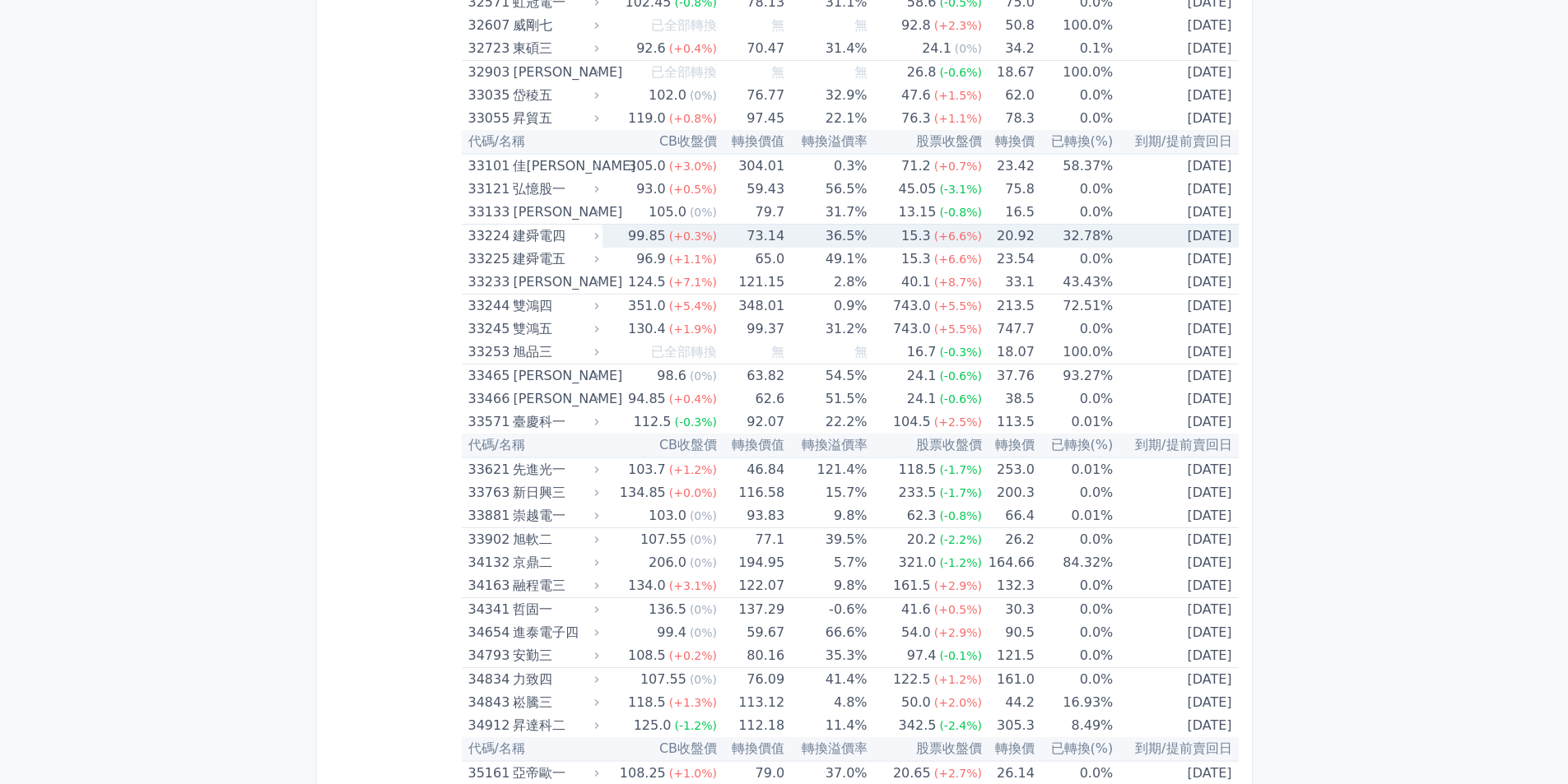
click at [540, 237] on div "建舜電四" at bounding box center [554, 237] width 83 height 23
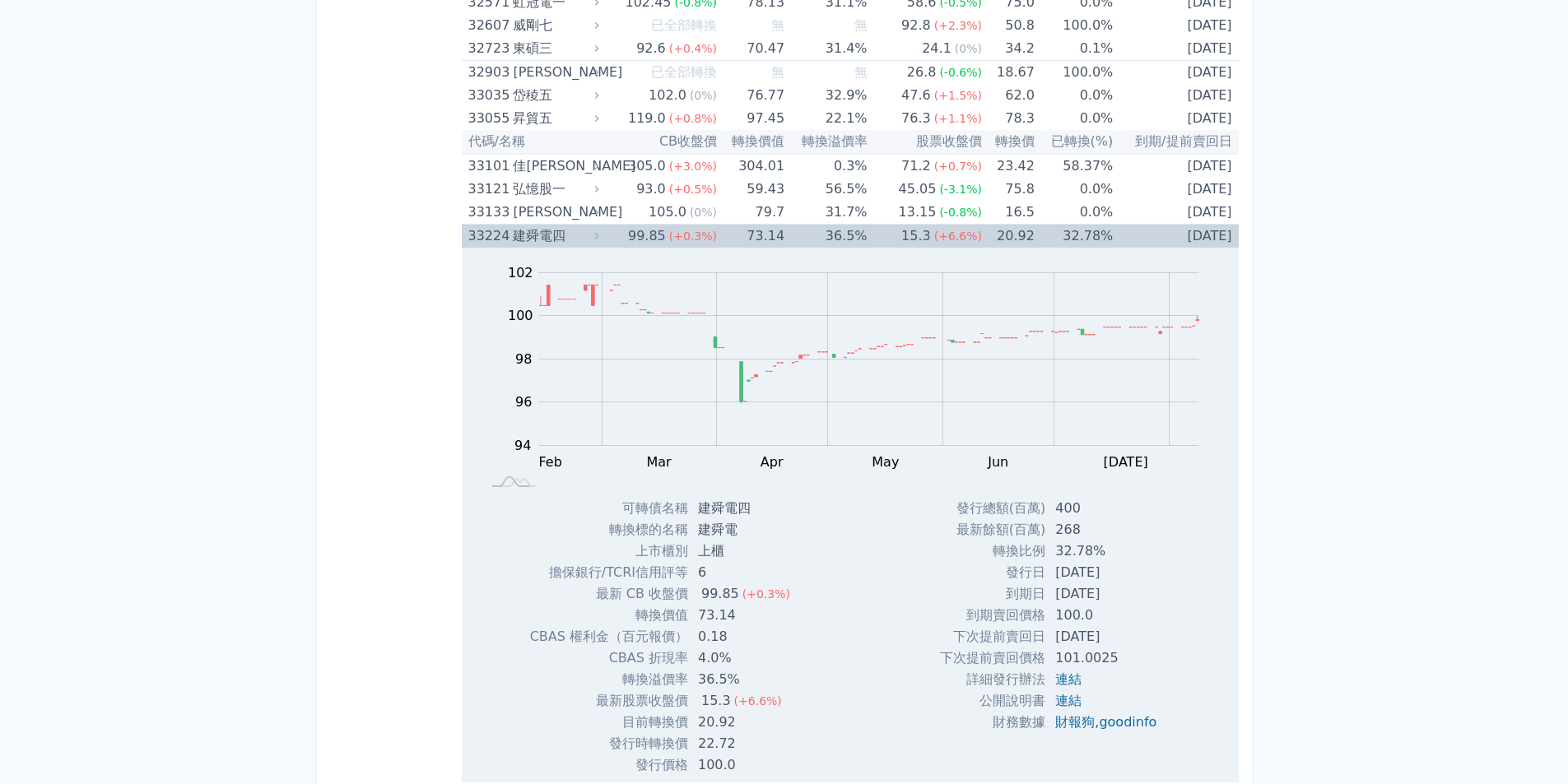
click at [540, 237] on div "建舜電四" at bounding box center [554, 237] width 83 height 23
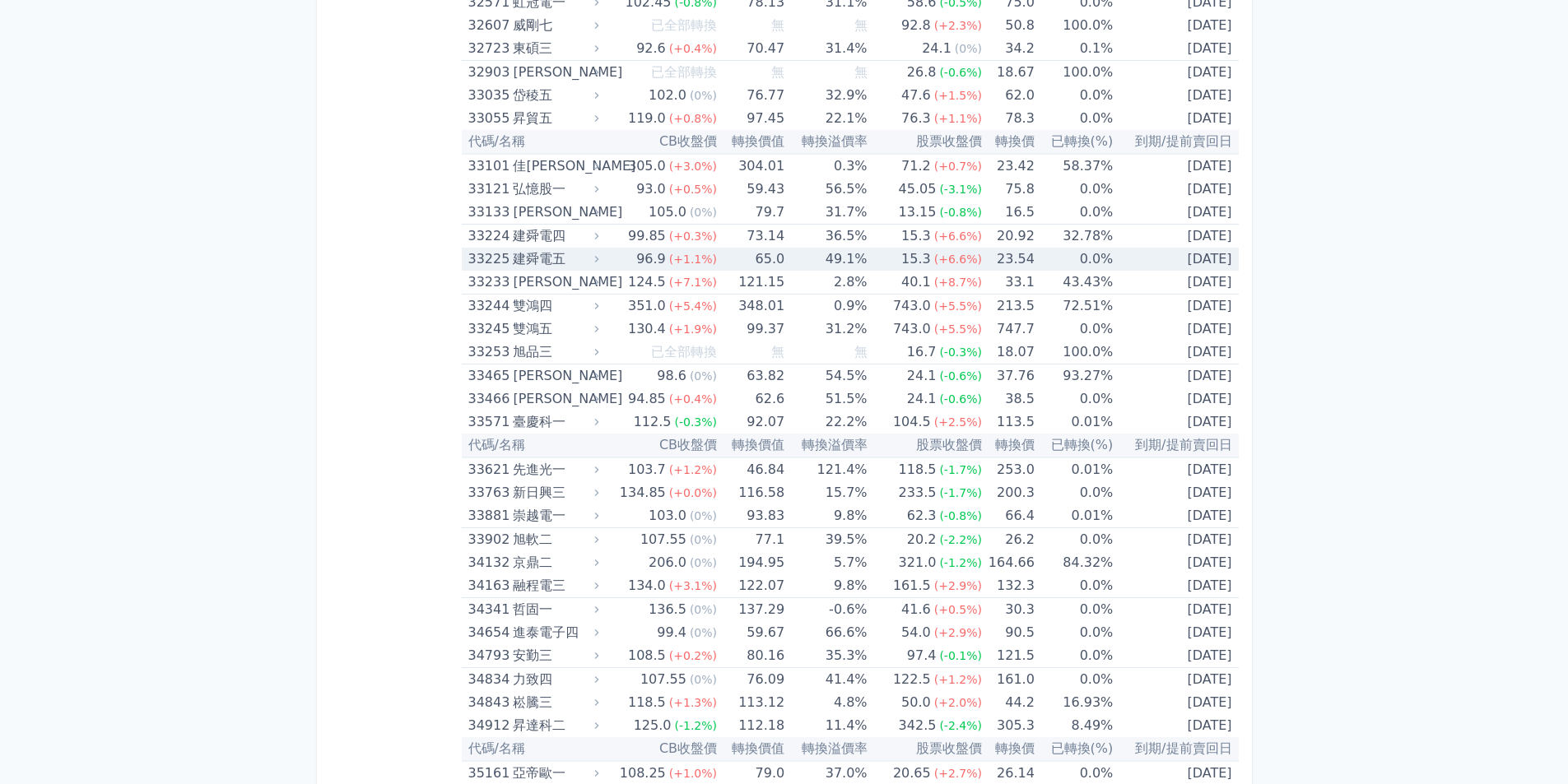
click at [530, 260] on div "建舜電五" at bounding box center [554, 259] width 83 height 23
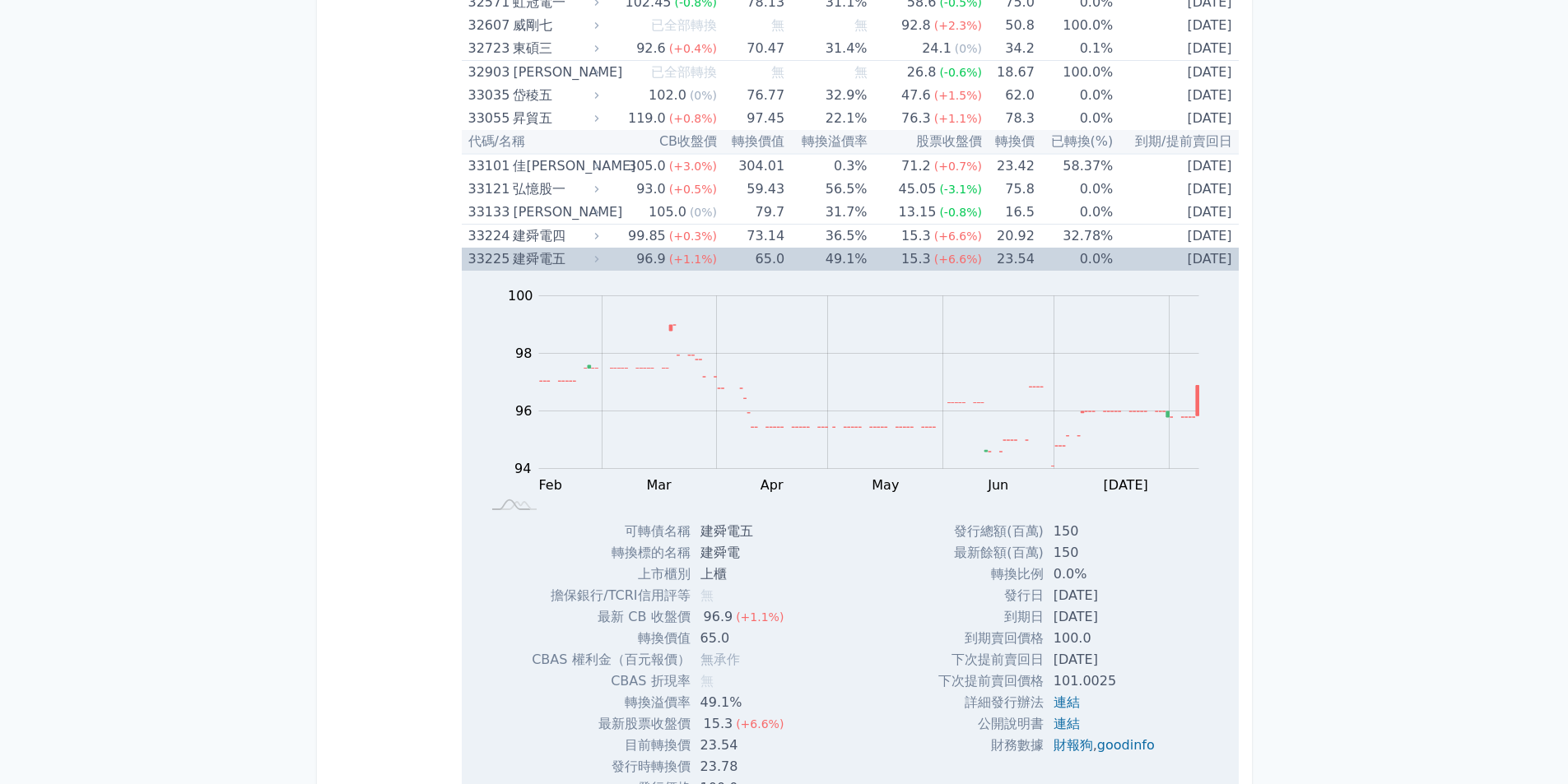
click at [530, 260] on div "建舜電五" at bounding box center [554, 259] width 83 height 23
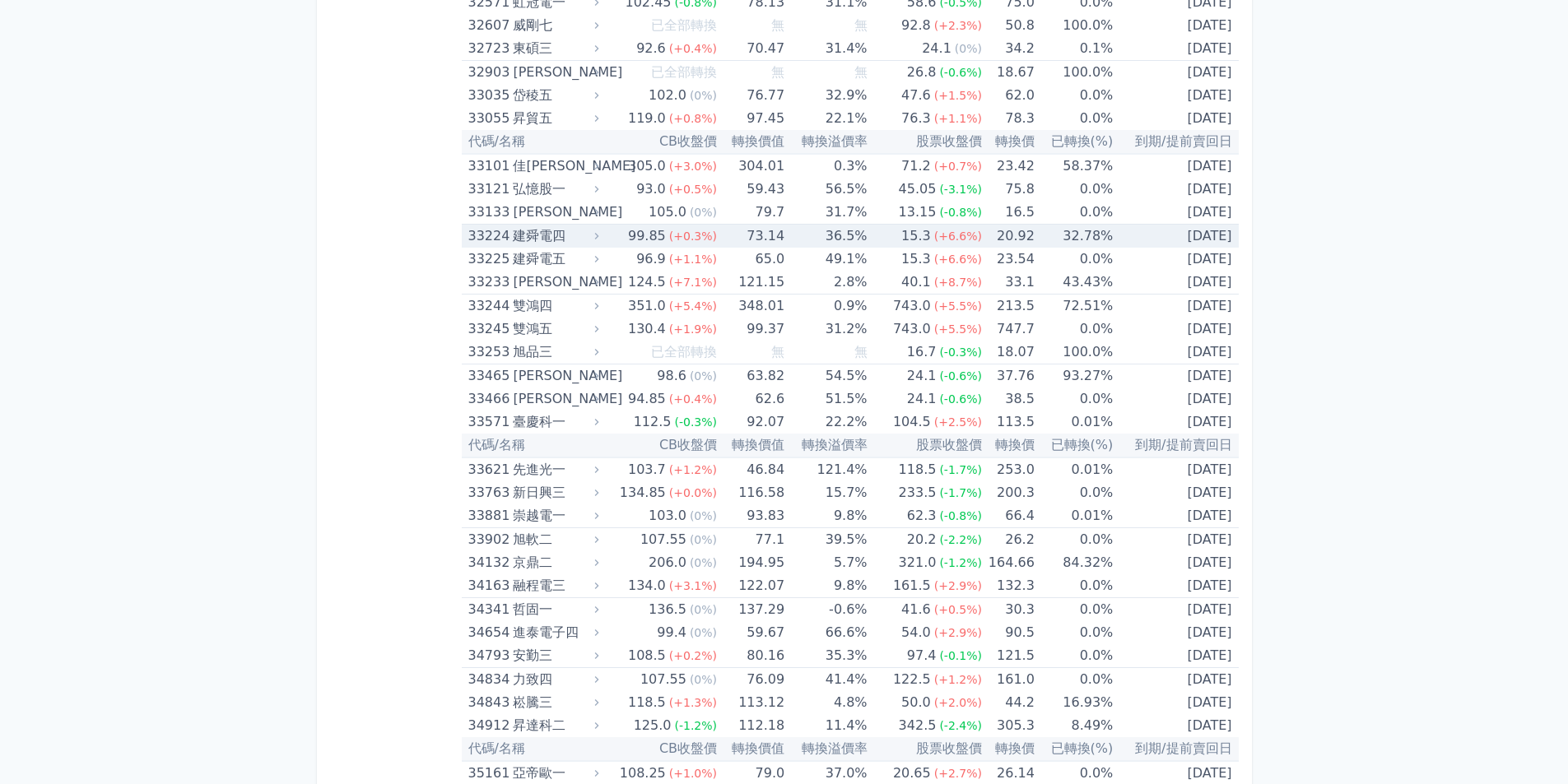
click at [1178, 229] on td "[DATE]" at bounding box center [1175, 237] width 125 height 24
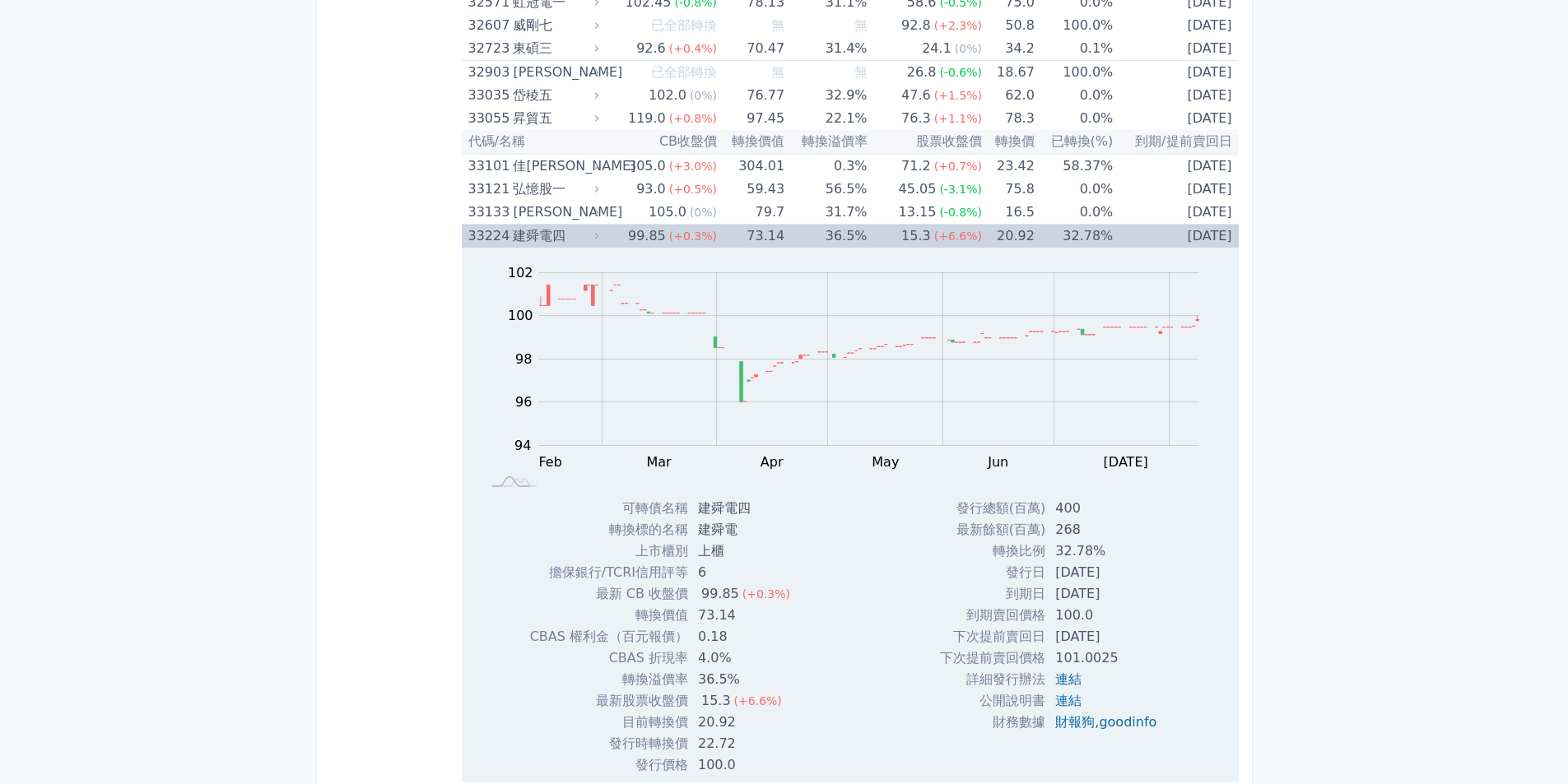
click at [1178, 229] on td "[DATE]" at bounding box center [1175, 237] width 125 height 24
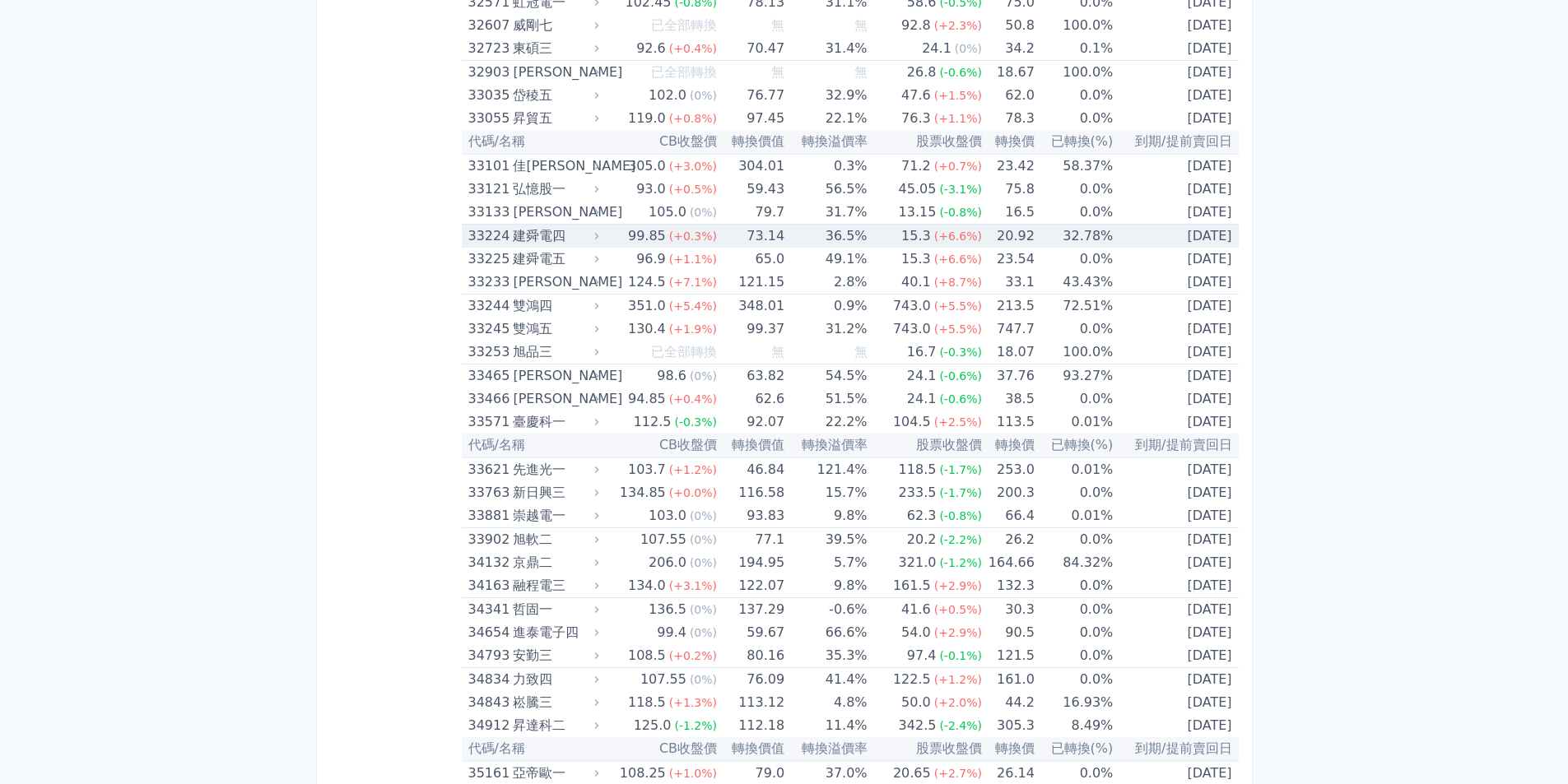
click at [1211, 240] on td "[DATE]" at bounding box center [1175, 237] width 125 height 24
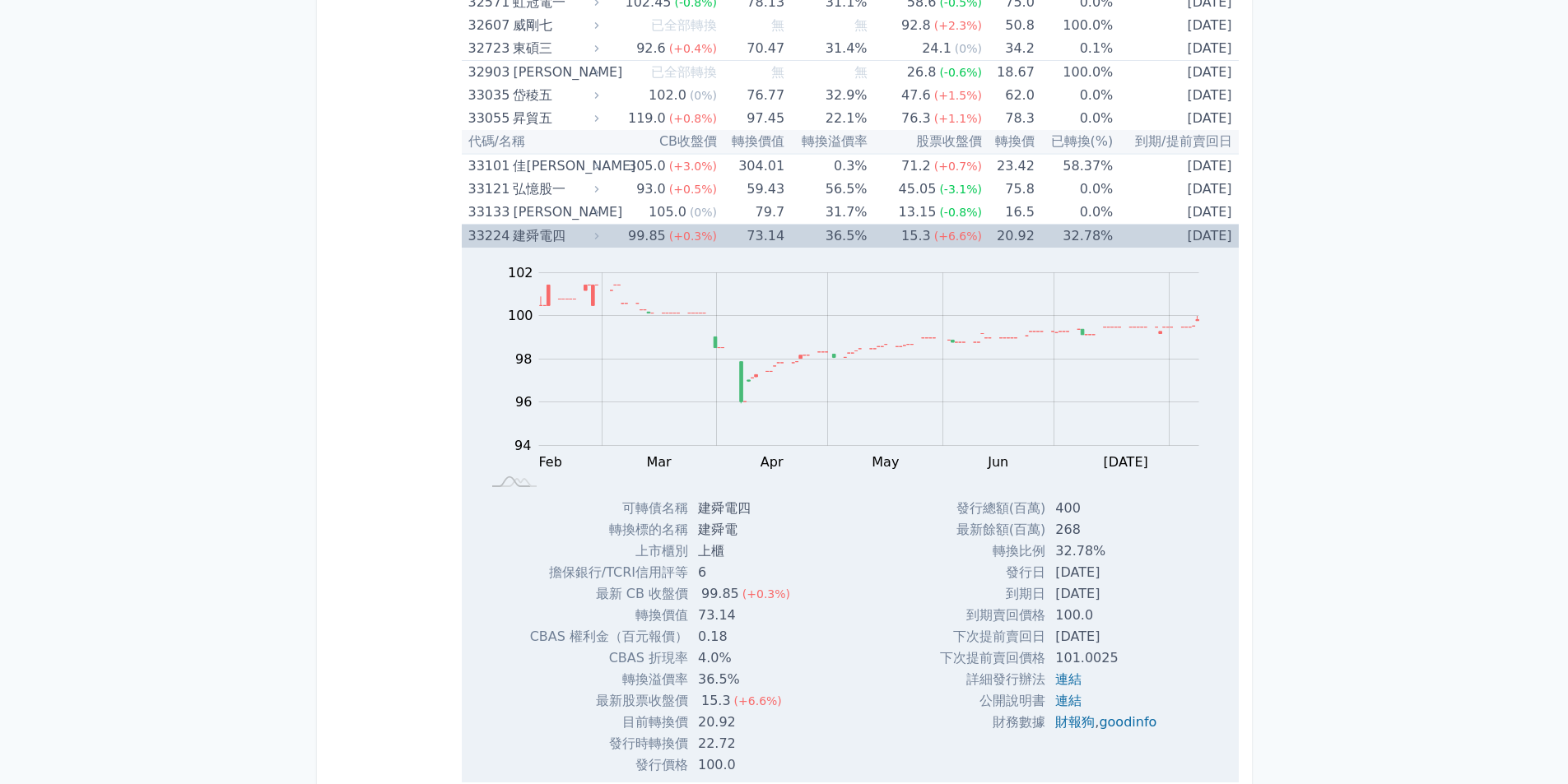
click at [1211, 240] on td "[DATE]" at bounding box center [1175, 237] width 125 height 24
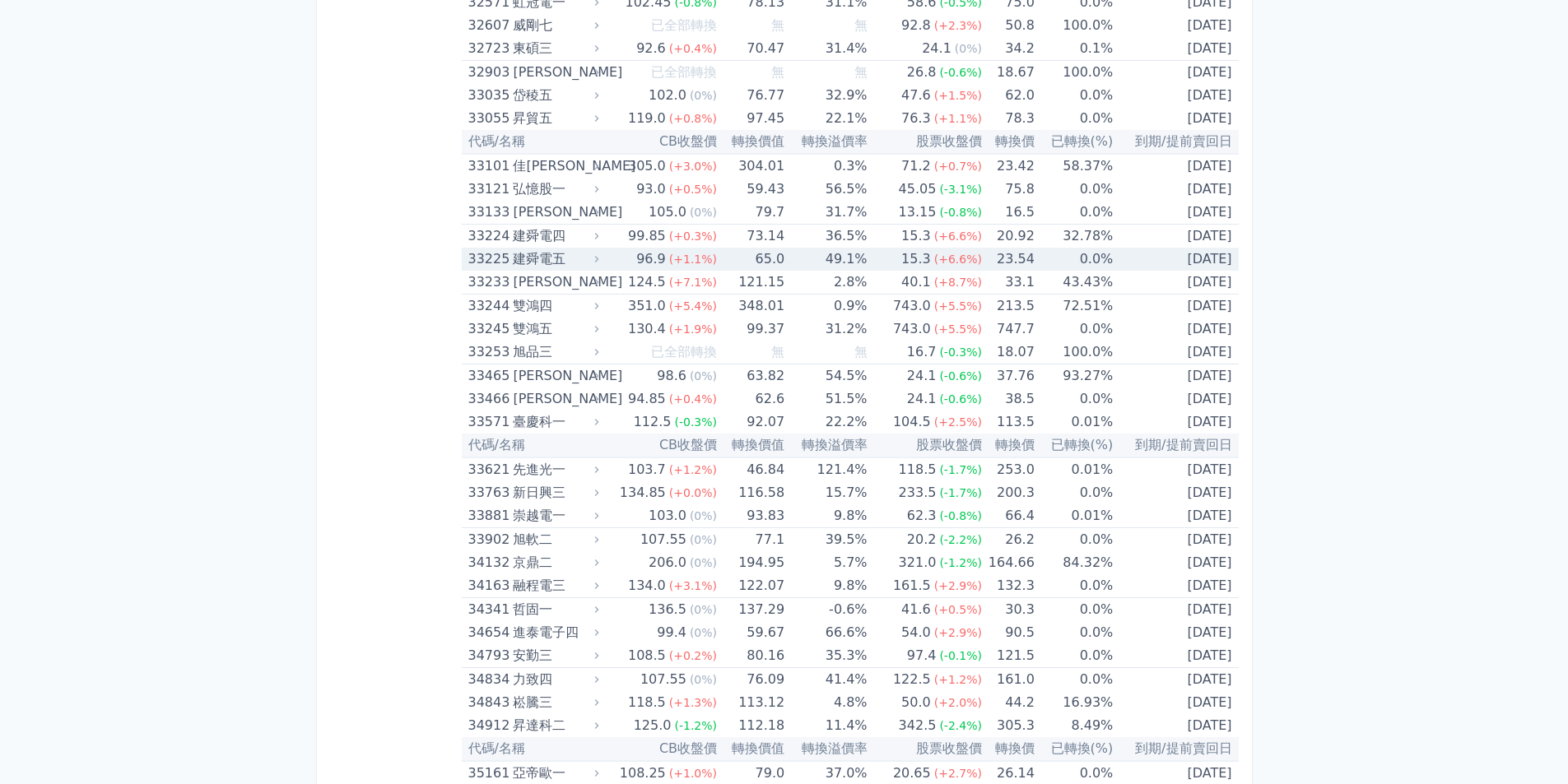
click at [1209, 253] on td "[DATE]" at bounding box center [1175, 259] width 125 height 23
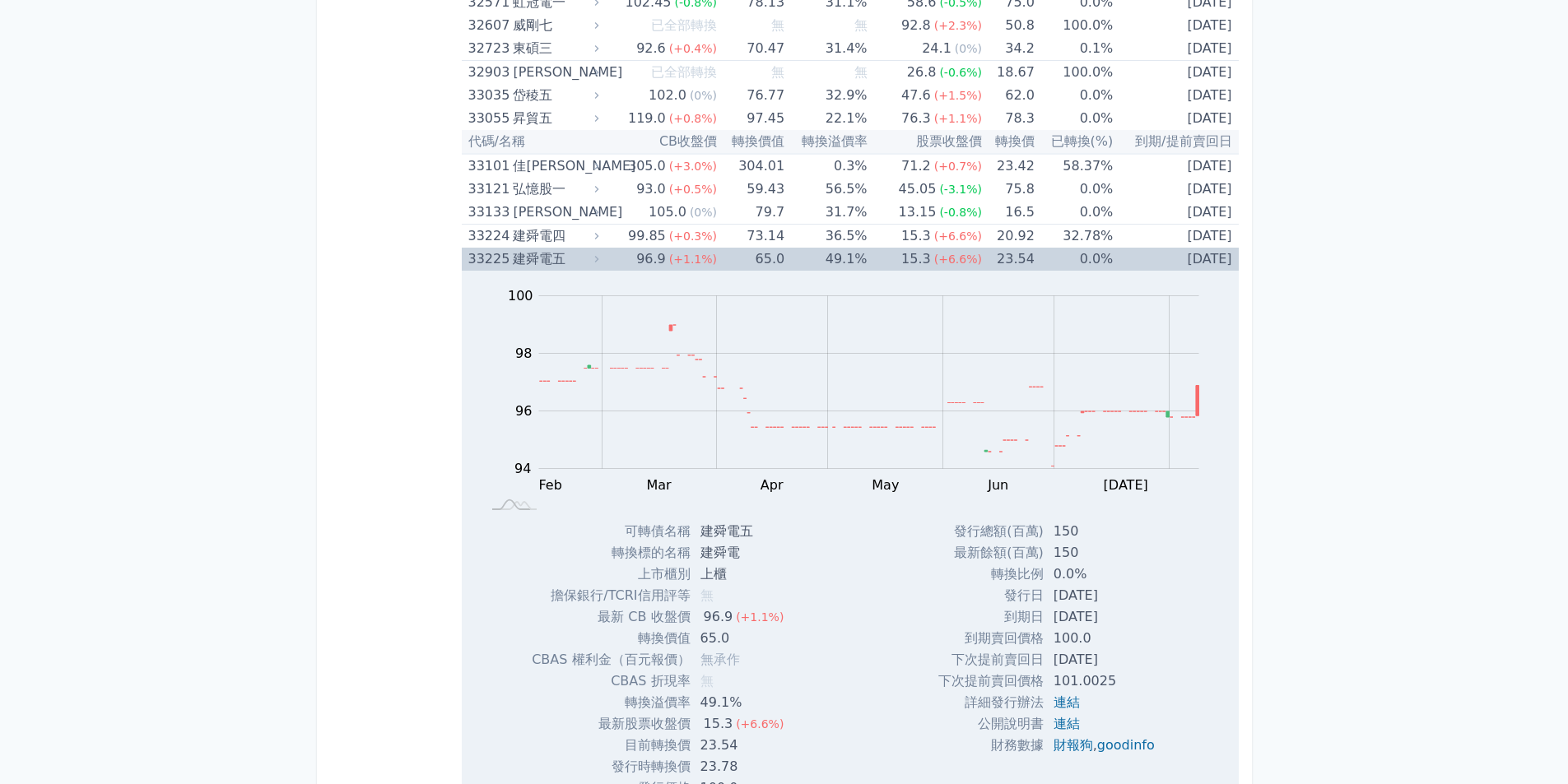
click at [1209, 253] on td "[DATE]" at bounding box center [1175, 259] width 125 height 23
